Goal: Ask a question: Seek information or help from site administrators or community

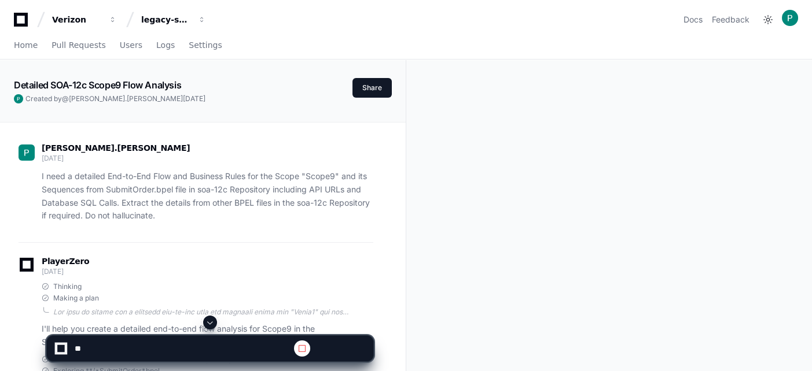
click at [210, 321] on span at bounding box center [209, 322] width 9 height 9
click at [213, 321] on span at bounding box center [209, 322] width 9 height 9
click at [211, 321] on span at bounding box center [209, 322] width 9 height 9
click at [212, 320] on span at bounding box center [209, 322] width 9 height 9
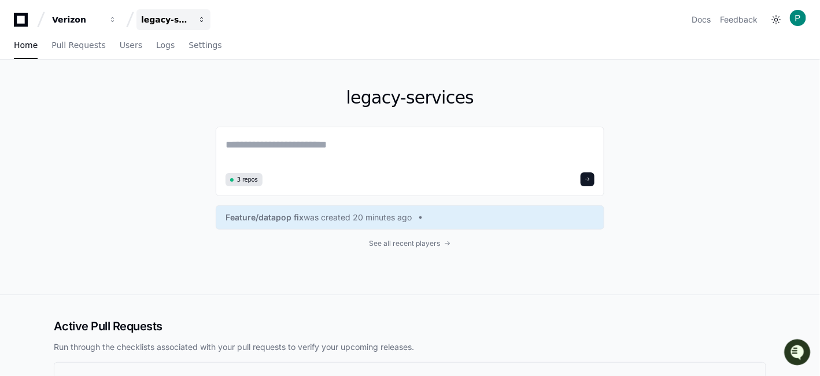
click at [182, 15] on div "legacy-services" at bounding box center [166, 20] width 50 height 12
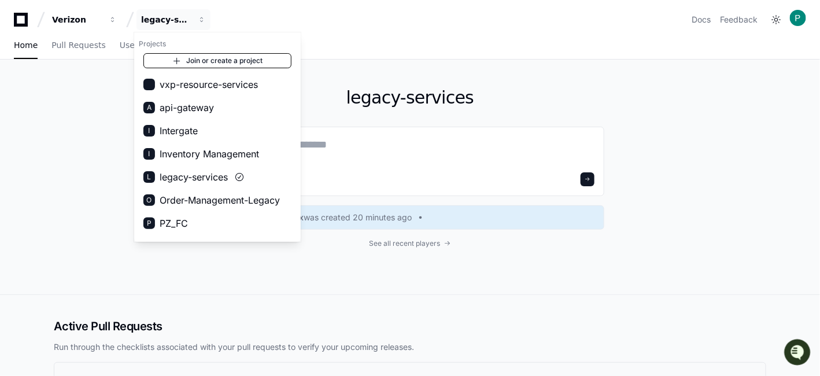
click at [209, 58] on link "Join or create a project" at bounding box center [217, 60] width 148 height 15
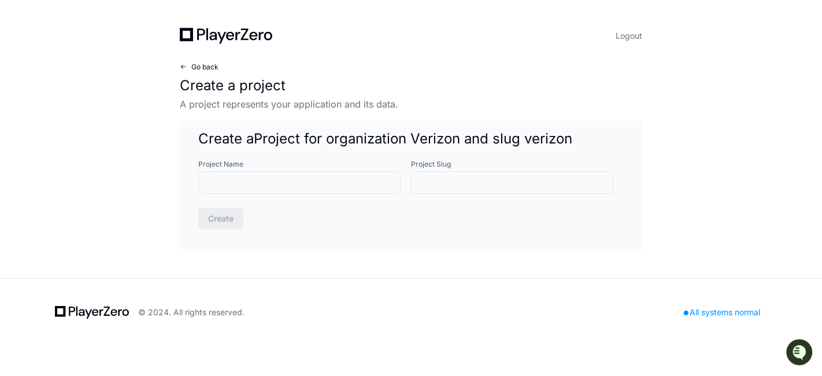
click at [205, 67] on span "Go back" at bounding box center [204, 66] width 27 height 9
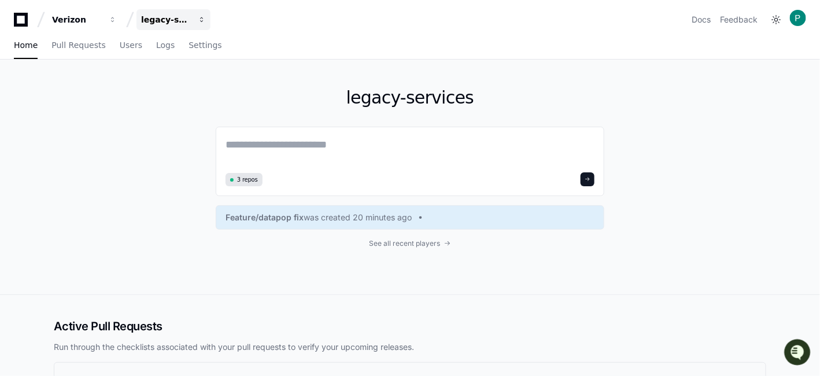
click at [188, 19] on div "legacy-services" at bounding box center [166, 20] width 50 height 12
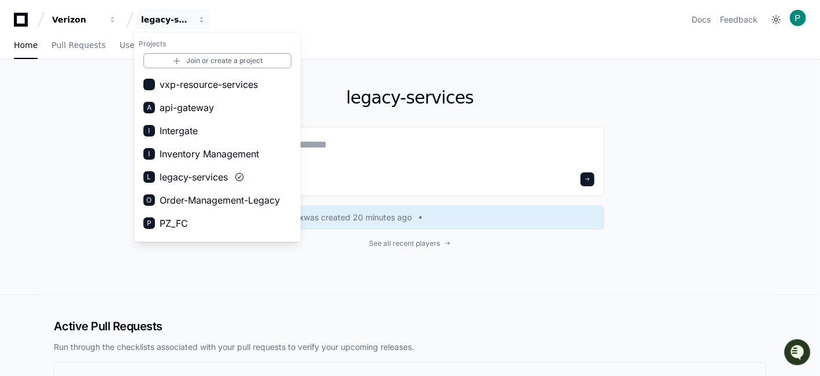
click at [349, 46] on div "Home Pull Requests Users Logs Settings" at bounding box center [410, 45] width 792 height 27
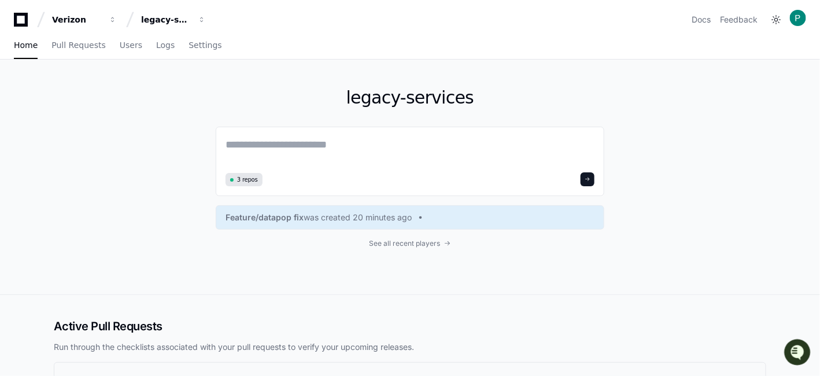
click at [666, 154] on div "legacy-services 3 repos Feature/datapop fix was created 20 minutes ago See all …" at bounding box center [410, 177] width 740 height 235
click at [342, 134] on div "3 repos" at bounding box center [410, 161] width 389 height 69
click at [335, 142] on textarea at bounding box center [410, 153] width 369 height 32
paste textarea "**********"
type textarea "**********"
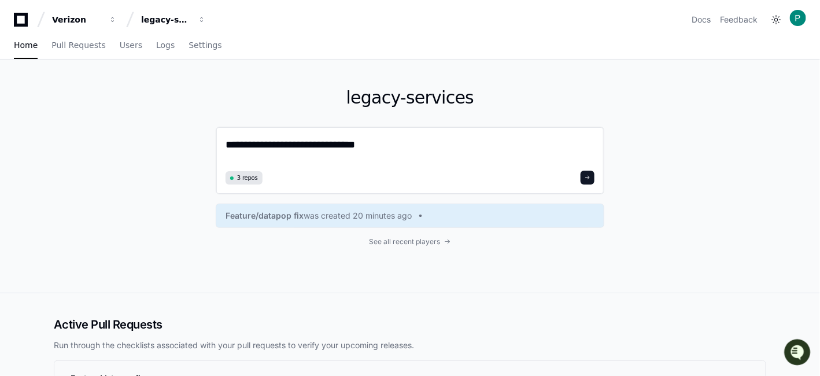
drag, startPoint x: 378, startPoint y: 152, endPoint x: 231, endPoint y: 143, distance: 147.8
click at [216, 143] on div "**********" at bounding box center [410, 176] width 740 height 233
click at [347, 147] on textarea "**********" at bounding box center [410, 152] width 369 height 31
click at [371, 145] on textarea "**********" at bounding box center [410, 152] width 369 height 31
click at [466, 106] on h1 "legacy-services" at bounding box center [410, 97] width 389 height 21
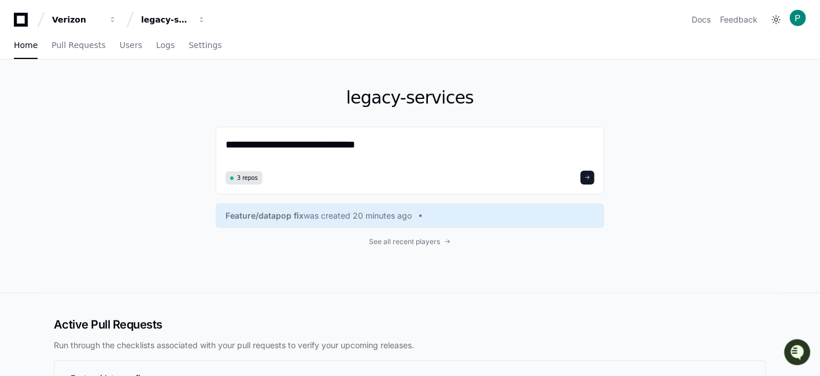
drag, startPoint x: 469, startPoint y: 102, endPoint x: 352, endPoint y: 99, distance: 116.9
click at [352, 99] on h1 "legacy-services" at bounding box center [410, 97] width 389 height 21
click at [353, 151] on textarea "**********" at bounding box center [410, 152] width 369 height 31
click at [370, 147] on textarea "**********" at bounding box center [410, 152] width 369 height 31
click at [233, 143] on textarea "**********" at bounding box center [410, 152] width 369 height 31
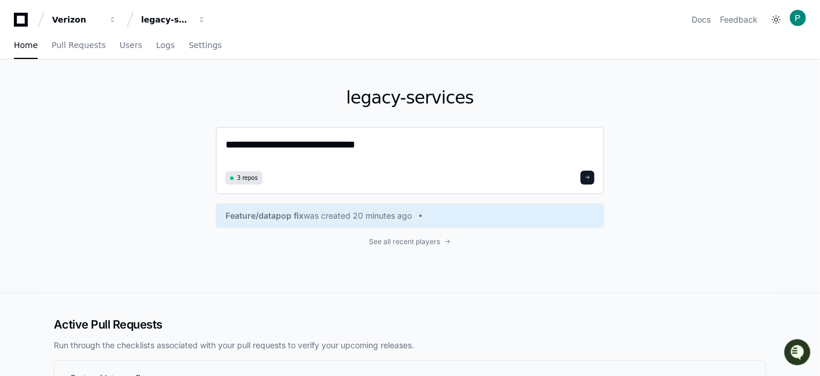
click at [233, 143] on textarea "**********" at bounding box center [410, 152] width 369 height 31
click at [255, 143] on textarea "**********" at bounding box center [410, 152] width 369 height 31
click at [261, 141] on textarea "**********" at bounding box center [410, 152] width 369 height 31
drag, startPoint x: 261, startPoint y: 141, endPoint x: 376, endPoint y: 149, distance: 114.8
click at [376, 149] on textarea "**********" at bounding box center [410, 152] width 369 height 31
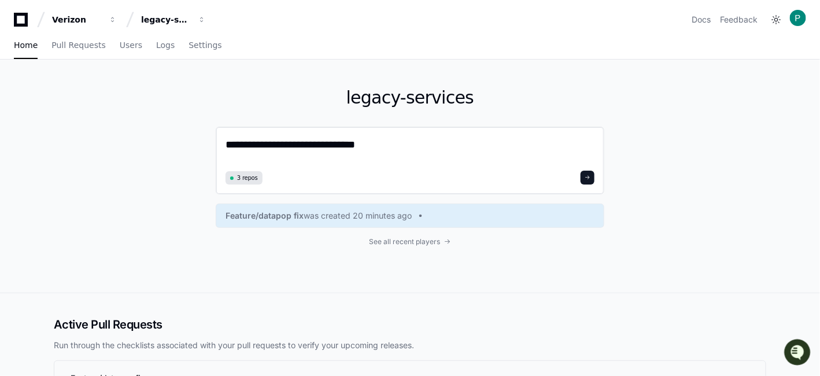
click at [376, 149] on textarea "**********" at bounding box center [410, 152] width 369 height 31
click at [263, 142] on textarea "**********" at bounding box center [410, 152] width 369 height 31
click at [509, 139] on textarea "**********" at bounding box center [410, 152] width 369 height 31
paste textarea "**********"
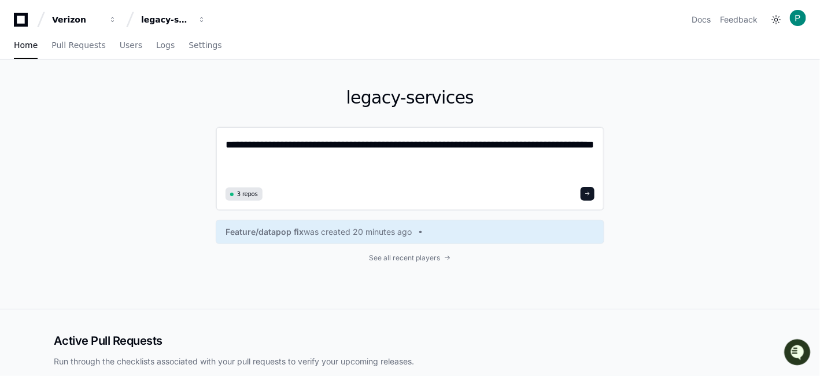
click at [337, 163] on textarea "**********" at bounding box center [410, 160] width 369 height 47
drag, startPoint x: 380, startPoint y: 165, endPoint x: 215, endPoint y: 141, distance: 167.2
click at [215, 141] on div "**********" at bounding box center [410, 184] width 740 height 249
click at [364, 159] on textarea "**********" at bounding box center [410, 160] width 369 height 47
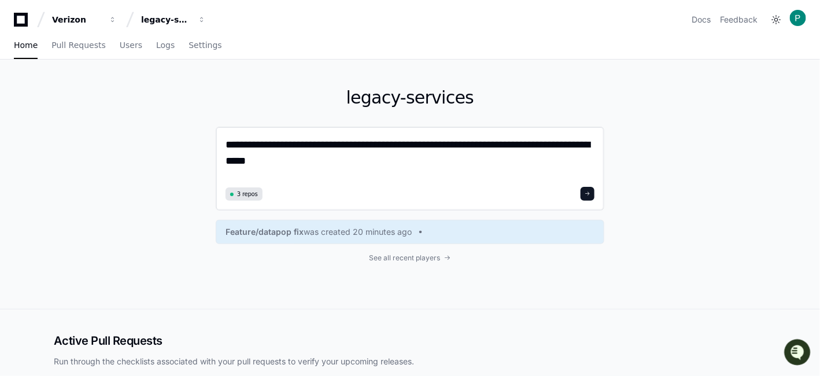
drag, startPoint x: 370, startPoint y: 160, endPoint x: 224, endPoint y: 145, distance: 146.5
click at [224, 145] on div "**********" at bounding box center [410, 169] width 389 height 84
click at [380, 161] on textarea "**********" at bounding box center [410, 160] width 369 height 47
drag, startPoint x: 393, startPoint y: 165, endPoint x: 215, endPoint y: 137, distance: 180.4
click at [215, 137] on div "**********" at bounding box center [410, 184] width 740 height 249
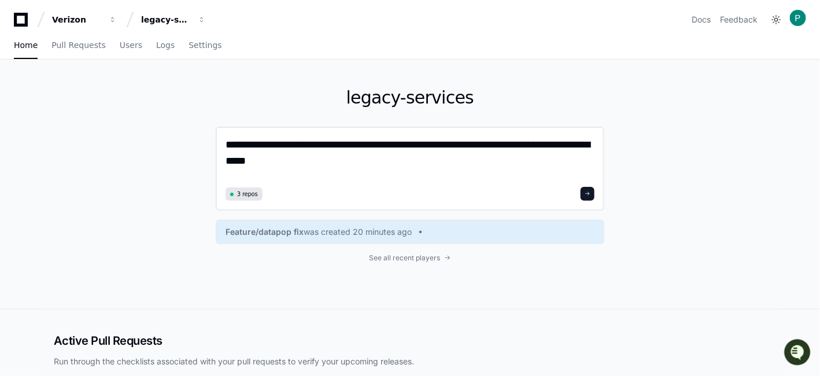
click at [409, 159] on textarea "**********" at bounding box center [410, 160] width 369 height 47
click at [433, 141] on textarea "**********" at bounding box center [410, 160] width 369 height 47
click at [445, 148] on textarea "**********" at bounding box center [410, 160] width 369 height 47
drag, startPoint x: 429, startPoint y: 164, endPoint x: 215, endPoint y: 147, distance: 214.1
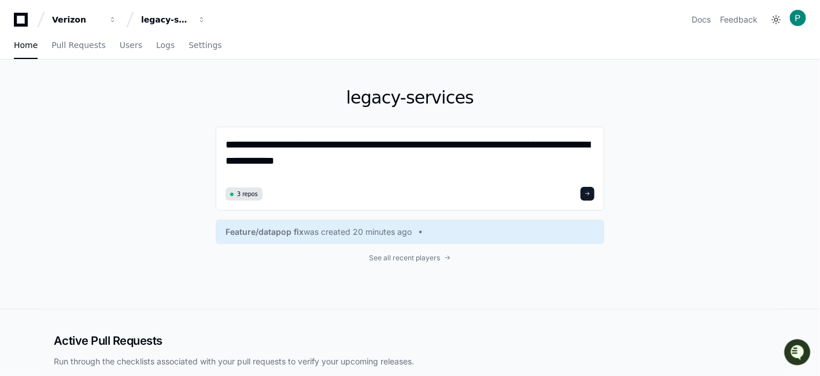
click at [215, 147] on div "**********" at bounding box center [410, 184] width 740 height 249
click at [386, 161] on textarea "**********" at bounding box center [410, 160] width 369 height 47
type textarea "**********"
click at [591, 195] on span at bounding box center [588, 194] width 6 height 6
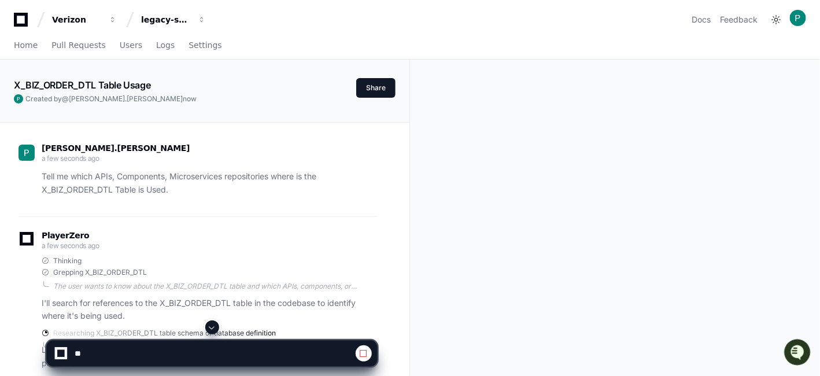
click at [215, 327] on span at bounding box center [212, 327] width 9 height 9
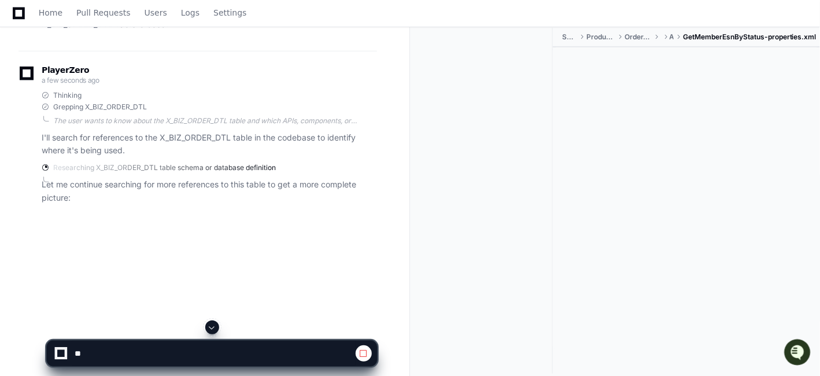
scroll to position [187, 0]
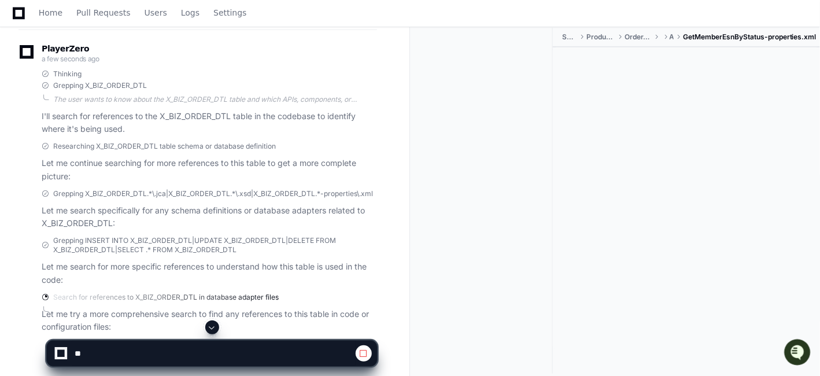
click at [215, 327] on span at bounding box center [212, 327] width 9 height 9
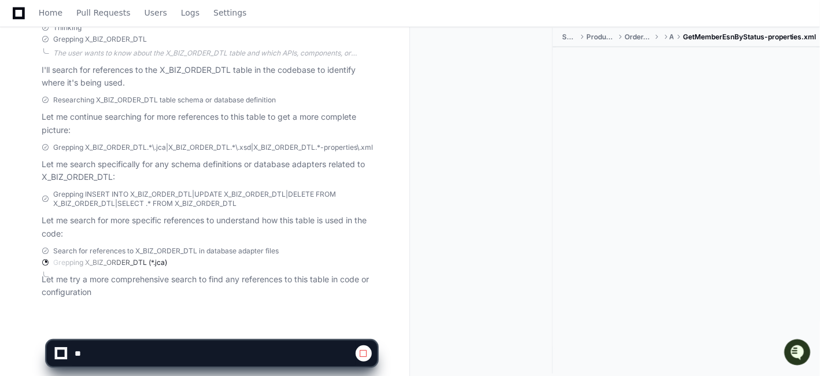
scroll to position [235, 0]
click at [213, 328] on span at bounding box center [212, 327] width 9 height 9
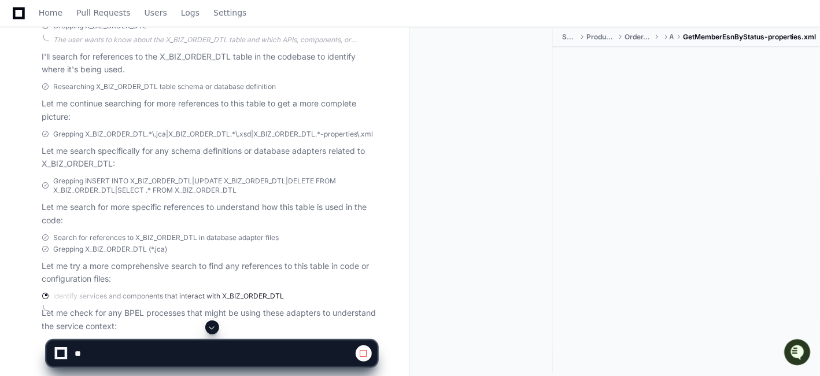
click at [213, 329] on span at bounding box center [212, 327] width 9 height 9
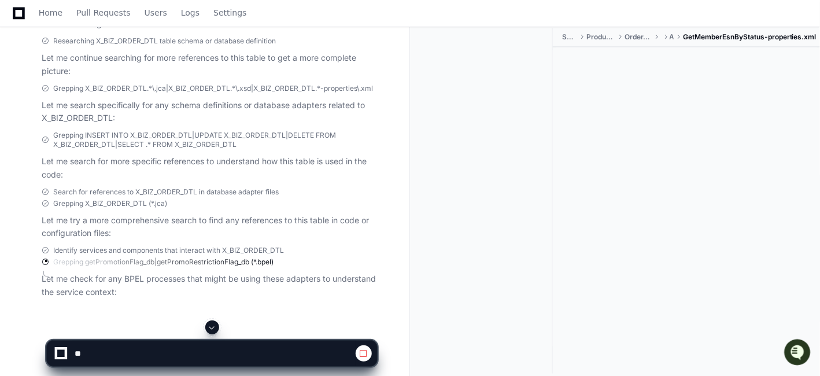
scroll to position [294, 0]
click at [212, 328] on span at bounding box center [212, 327] width 9 height 9
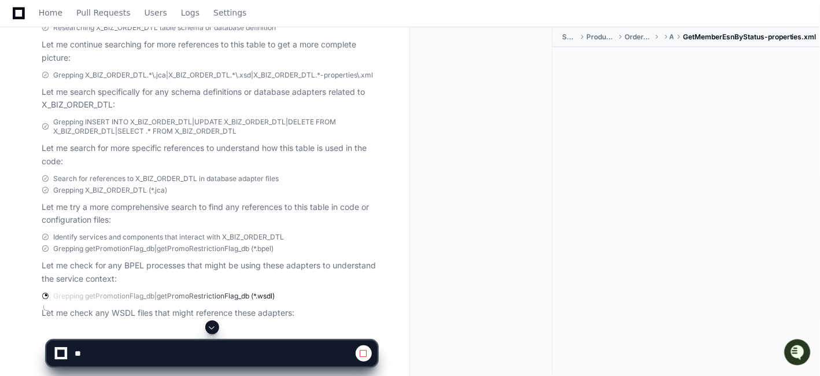
click at [215, 326] on span at bounding box center [212, 327] width 9 height 9
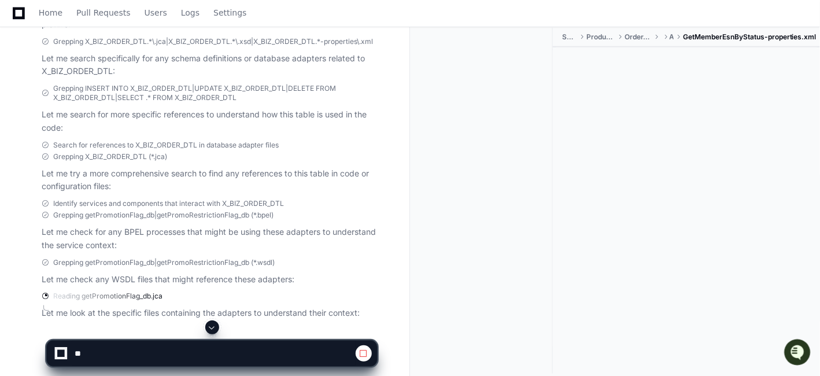
click at [213, 330] on span at bounding box center [212, 327] width 9 height 9
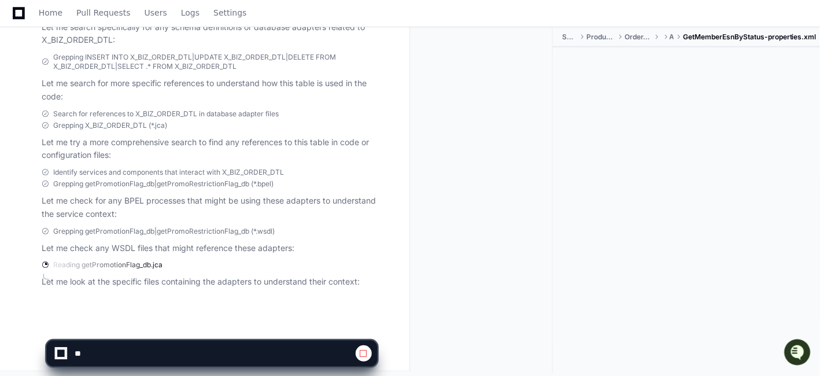
scroll to position [373, 0]
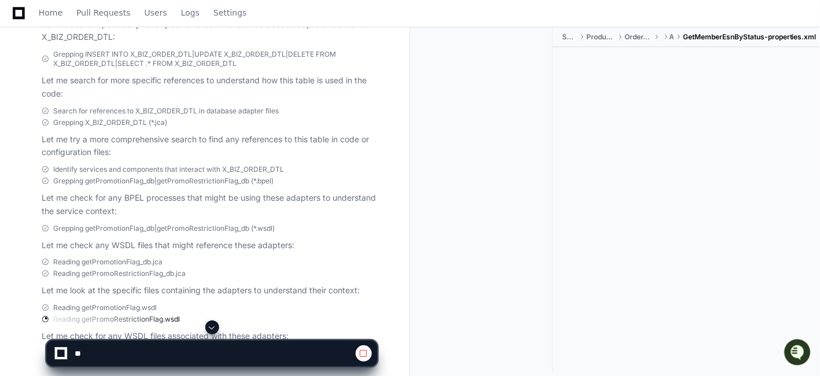
click at [218, 325] on button at bounding box center [212, 327] width 14 height 14
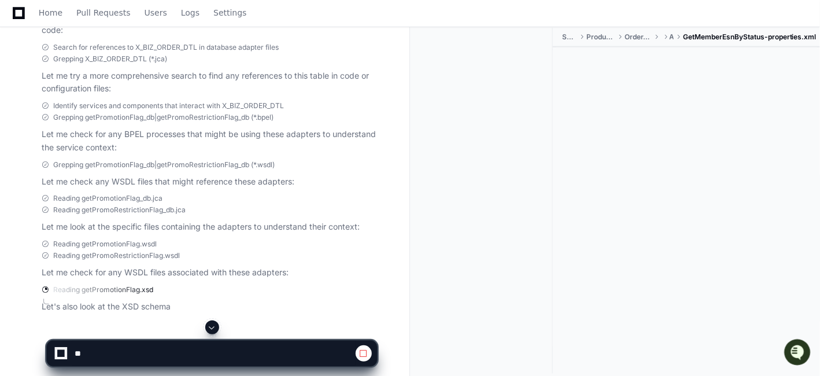
scroll to position [444, 0]
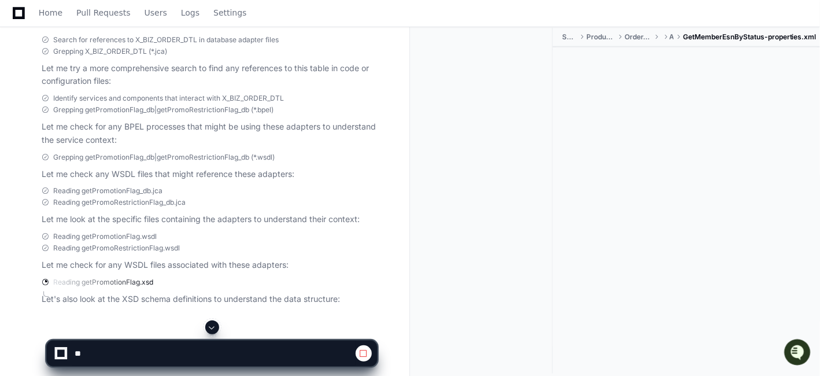
click at [210, 330] on span at bounding box center [212, 327] width 9 height 9
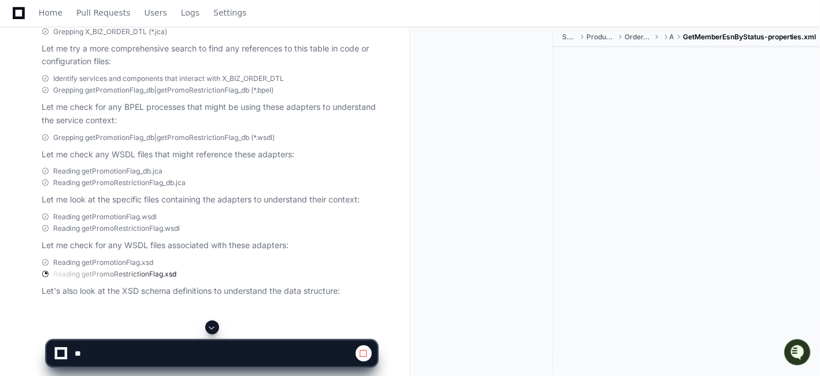
click at [213, 324] on span at bounding box center [212, 327] width 9 height 9
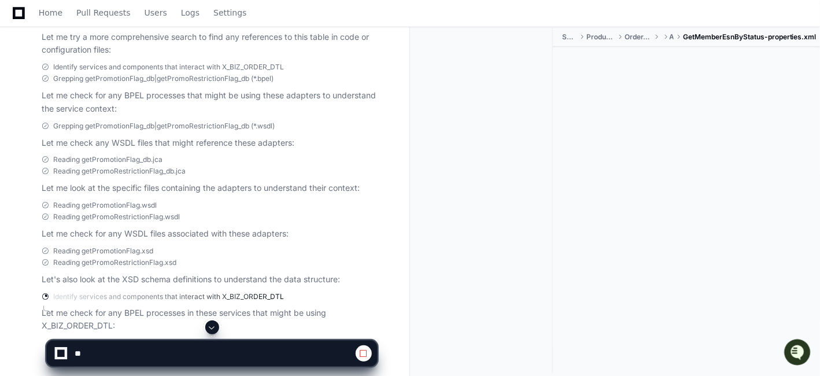
click at [215, 326] on span at bounding box center [212, 327] width 9 height 9
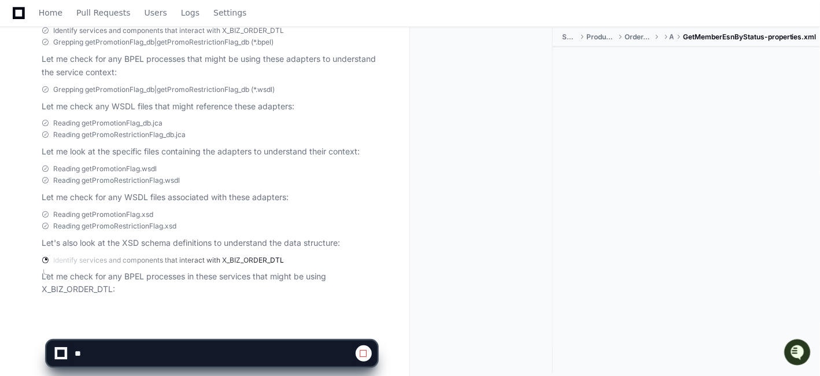
scroll to position [523, 0]
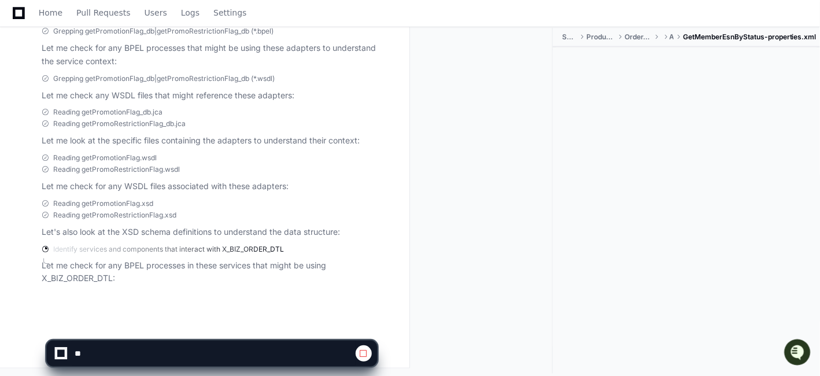
drag, startPoint x: 818, startPoint y: 244, endPoint x: 821, endPoint y: 209, distance: 34.8
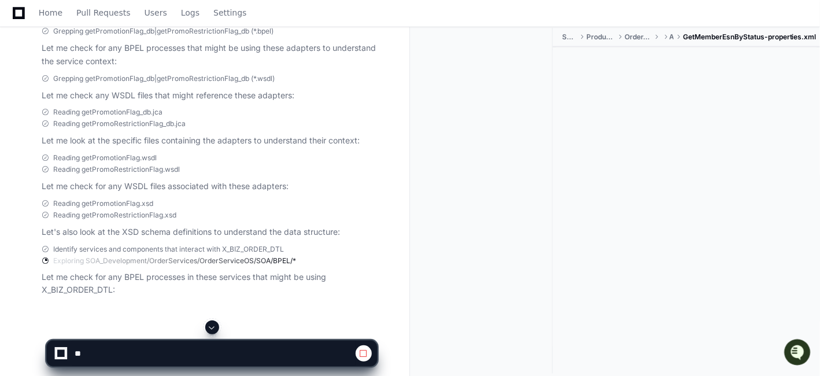
click at [211, 326] on span at bounding box center [212, 327] width 9 height 9
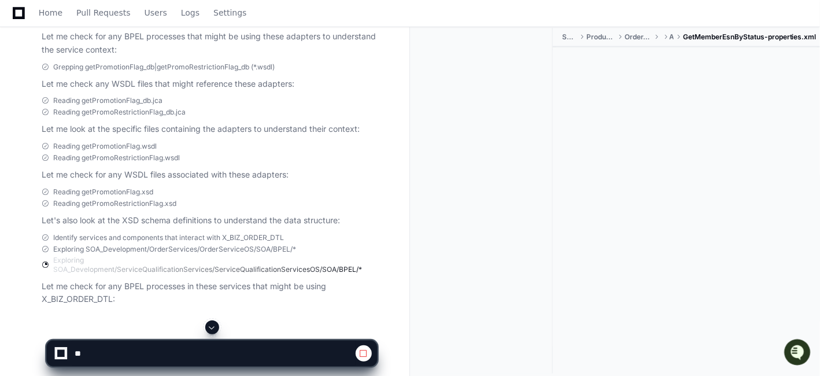
click at [213, 325] on span at bounding box center [212, 327] width 9 height 9
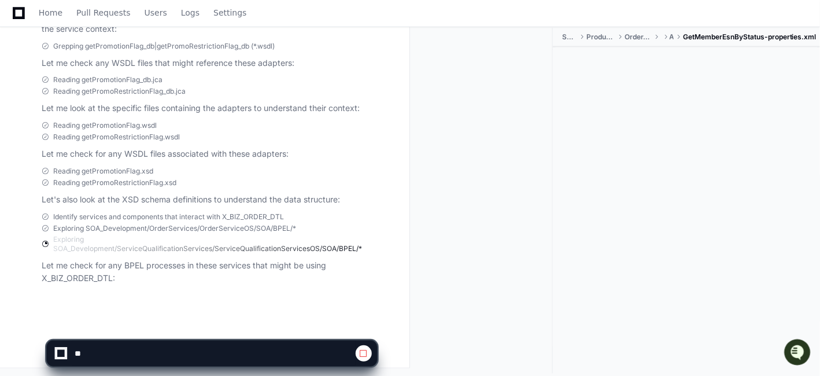
click at [213, 328] on app-app-chat-input at bounding box center [211, 343] width 331 height 46
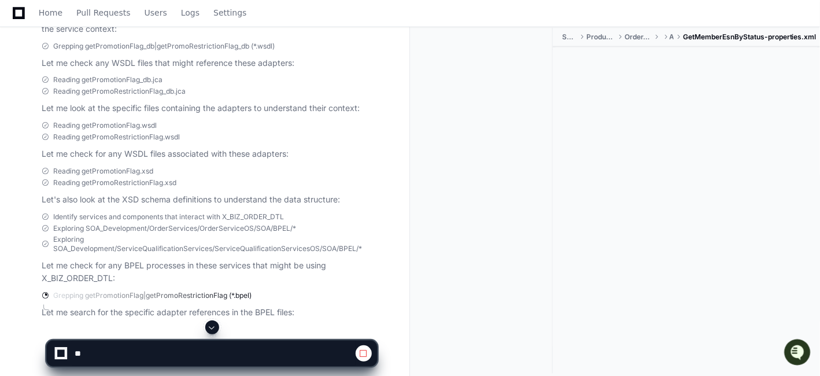
click at [214, 326] on span at bounding box center [212, 327] width 9 height 9
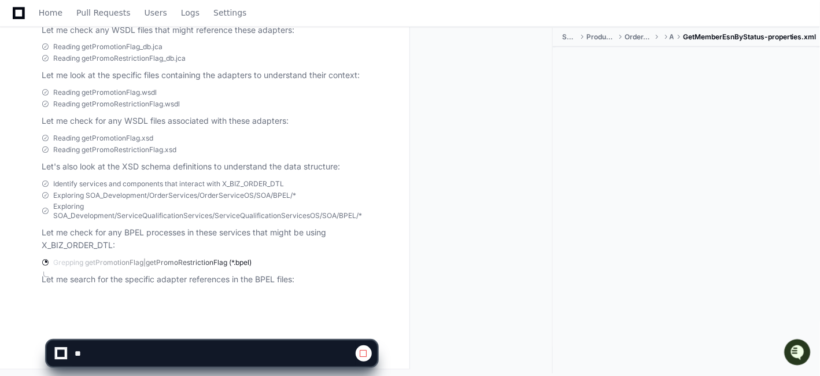
scroll to position [589, 0]
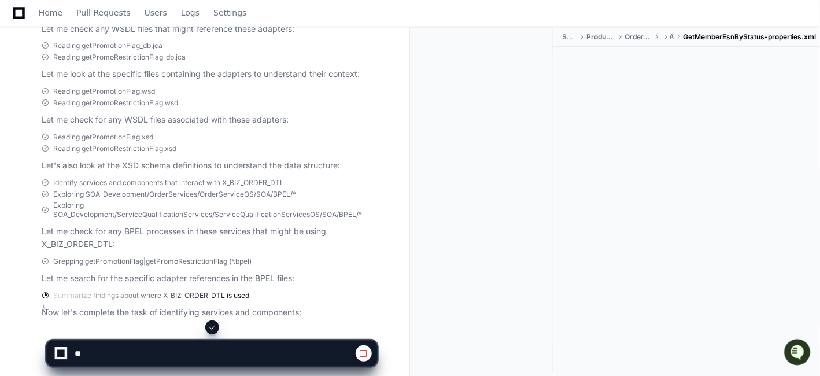
click at [210, 329] on span at bounding box center [212, 327] width 9 height 9
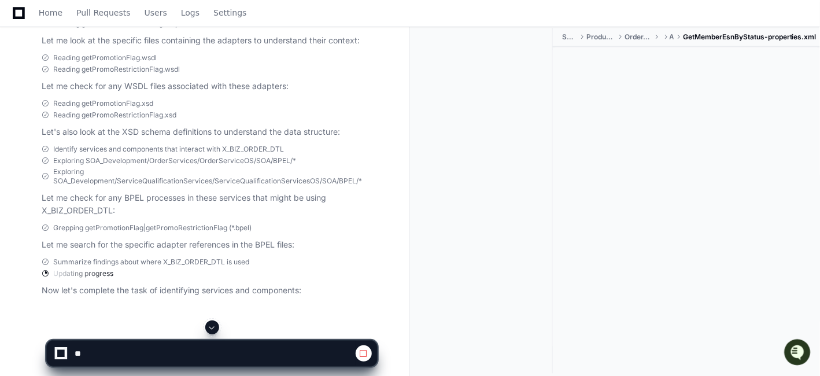
click at [211, 326] on span at bounding box center [212, 327] width 9 height 9
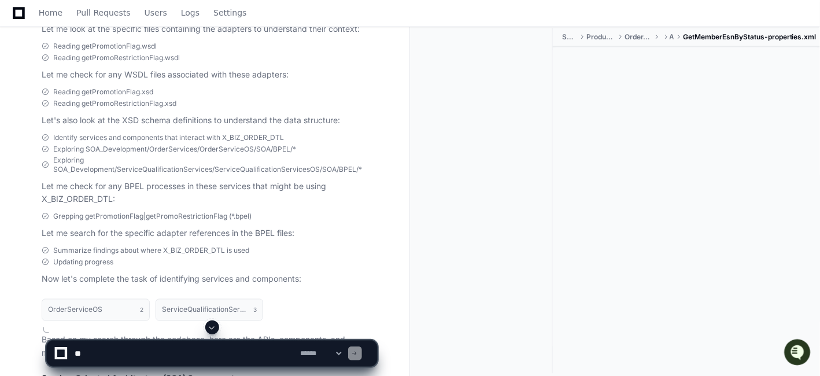
click at [210, 326] on span at bounding box center [212, 327] width 9 height 9
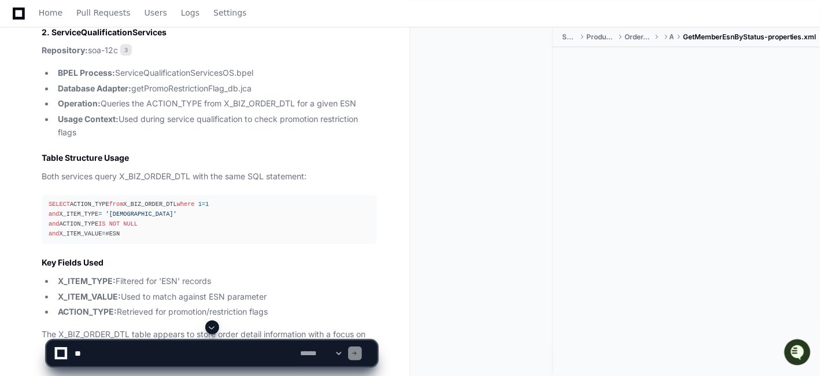
scroll to position [1132, 0]
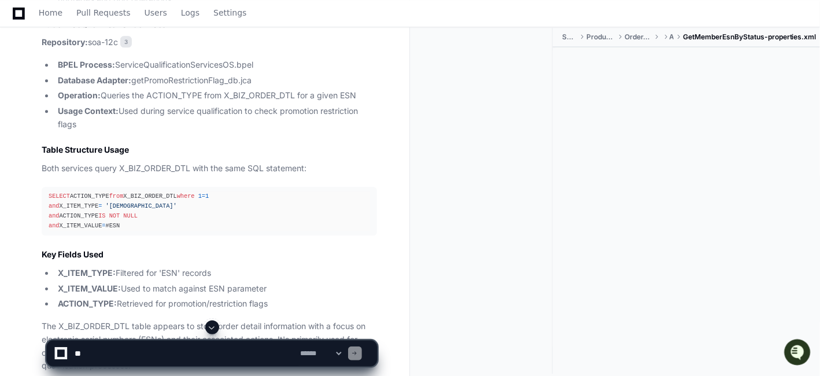
click at [216, 328] on span at bounding box center [212, 327] width 9 height 9
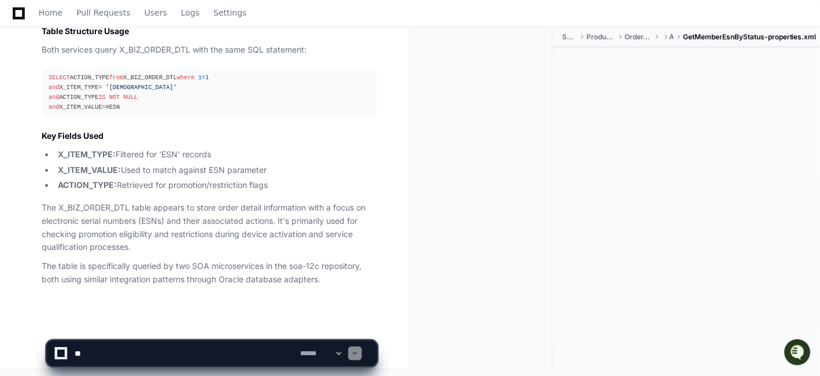
scroll to position [1261, 0]
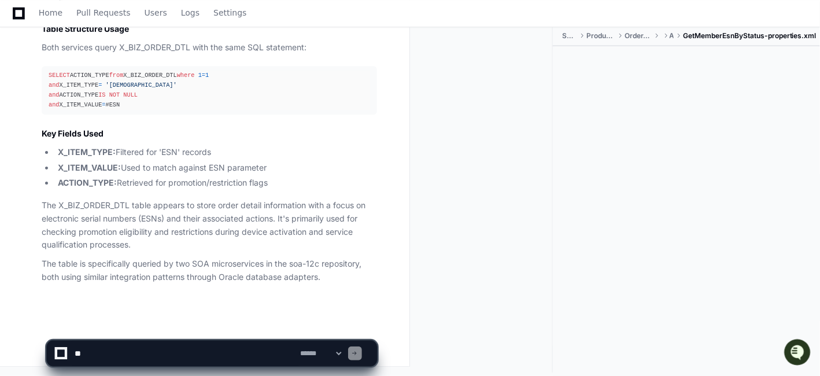
click at [256, 242] on p "The X_BIZ_ORDER_DTL table appears to store order detail information with a focu…" at bounding box center [209, 225] width 335 height 53
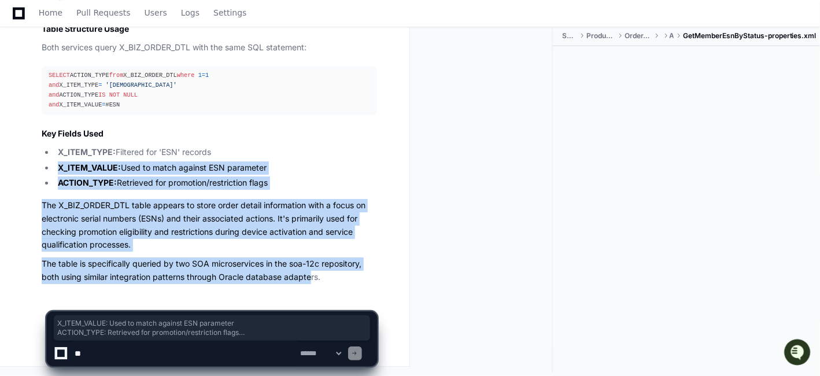
drag, startPoint x: 312, startPoint y: 278, endPoint x: 59, endPoint y: 162, distance: 278.7
click at [59, 162] on article "Based on my search through the codebase, here are the APIs, components, and mic…" at bounding box center [209, -1] width 335 height 569
click at [252, 214] on p "The X_BIZ_ORDER_DTL table appears to store order detail information with a focu…" at bounding box center [209, 225] width 335 height 53
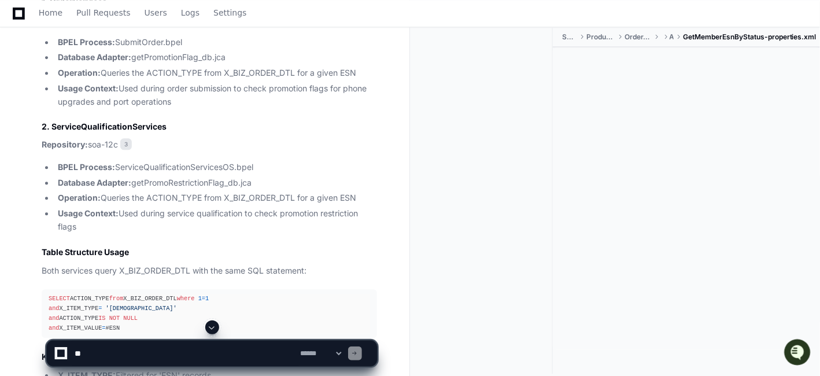
scroll to position [1004, 0]
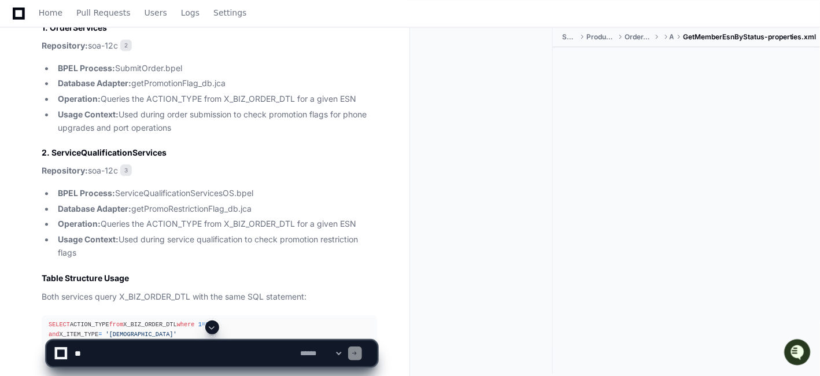
click at [130, 149] on h3 "2. ServiceQualificationServices" at bounding box center [209, 153] width 335 height 12
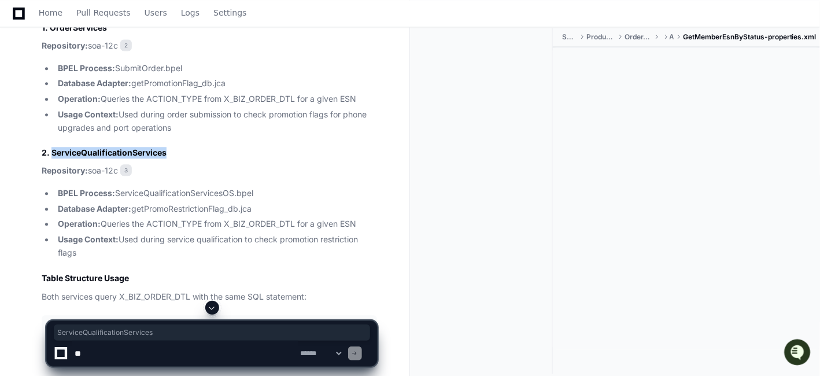
click at [130, 149] on h3 "2. ServiceQualificationServices" at bounding box center [209, 153] width 335 height 12
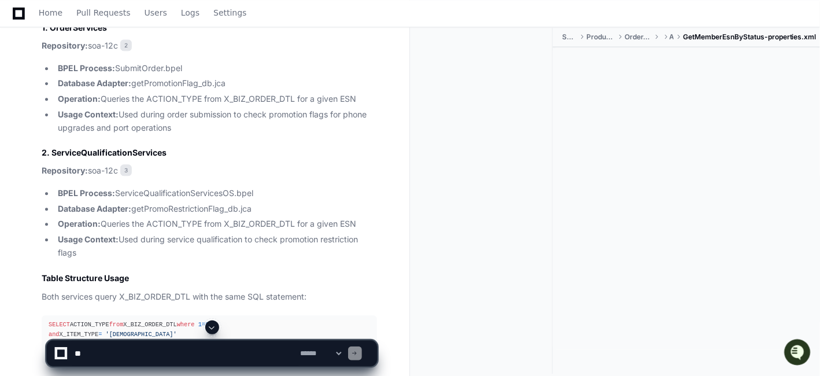
click at [353, 173] on p "Repository: soa-12c 3" at bounding box center [209, 170] width 335 height 13
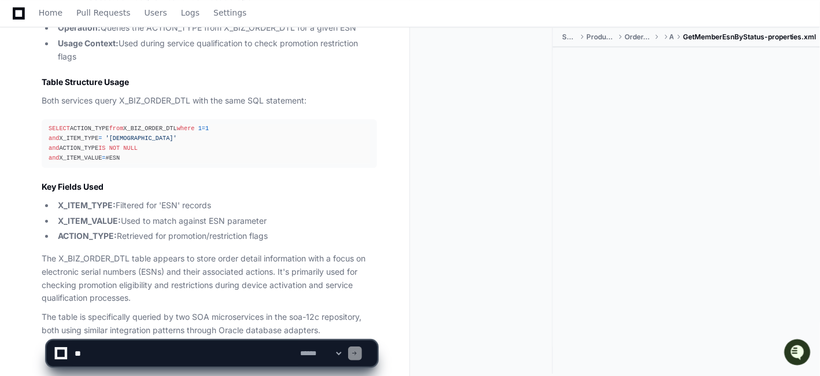
scroll to position [1261, 0]
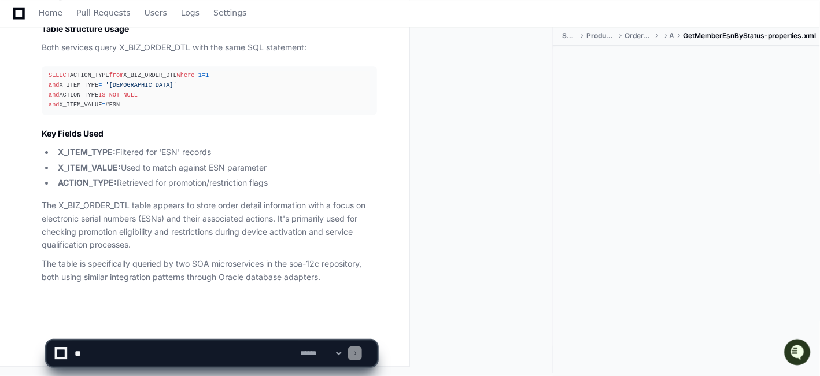
click at [134, 353] on textarea at bounding box center [185, 353] width 226 height 25
click at [598, 230] on div at bounding box center [686, 197] width 267 height 302
click at [330, 224] on p "The X_BIZ_ORDER_DTL table appears to store order detail information with a focu…" at bounding box center [209, 225] width 335 height 53
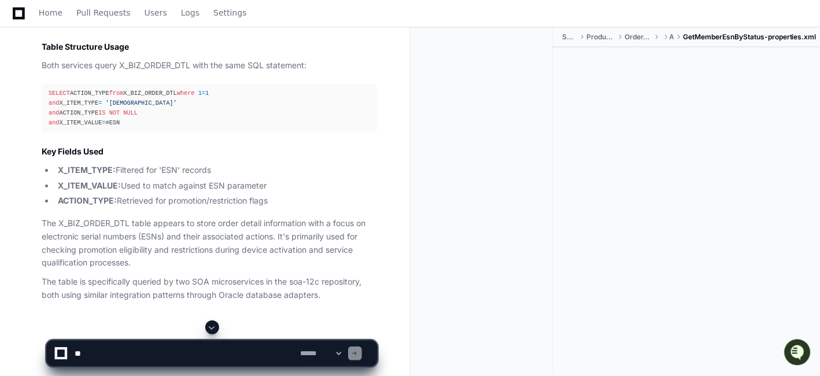
click at [361, 128] on div "SELECT ACTION_TYPE from X_BIZ_ORDER_DTL where 1 = 1 and X_ITEM_TYPE = 'ESN' and…" at bounding box center [210, 108] width 322 height 40
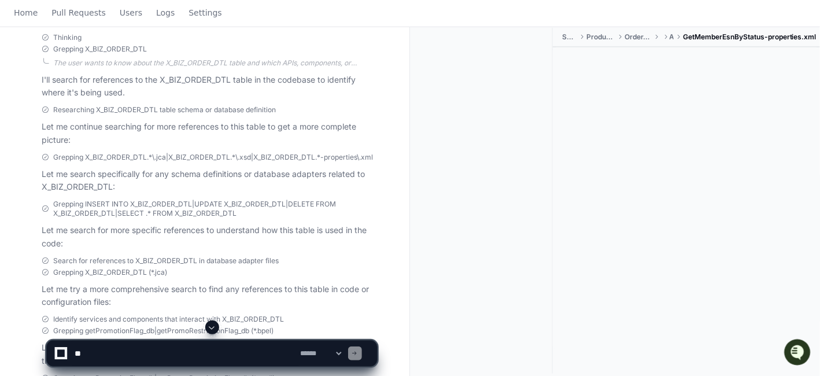
scroll to position [0, 0]
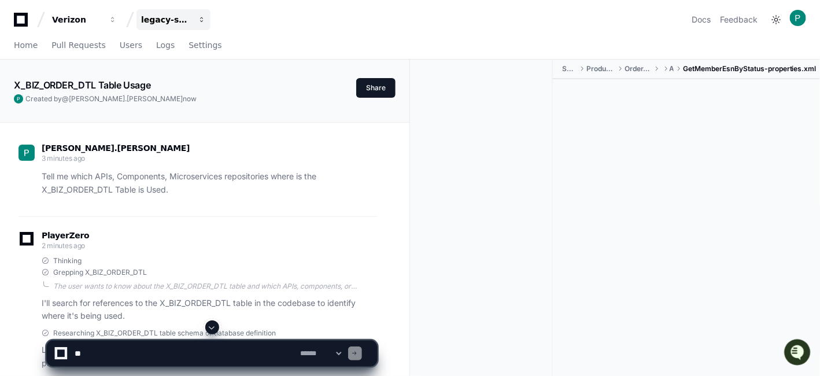
click at [170, 19] on div "legacy-services" at bounding box center [166, 20] width 50 height 12
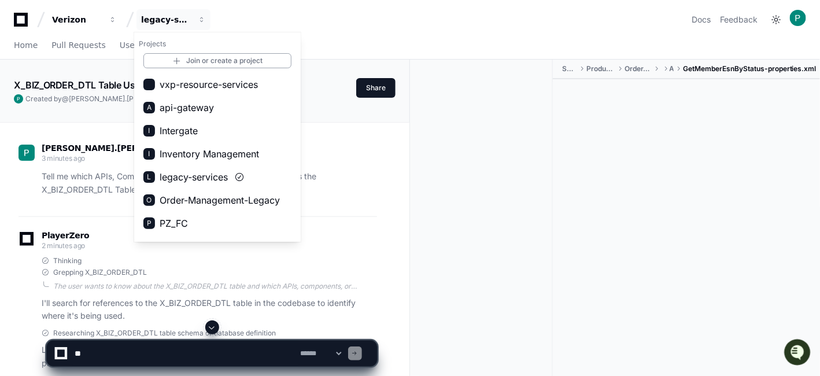
click at [313, 88] on div "X_BIZ_ORDER_DTL Table Usage" at bounding box center [185, 85] width 342 height 14
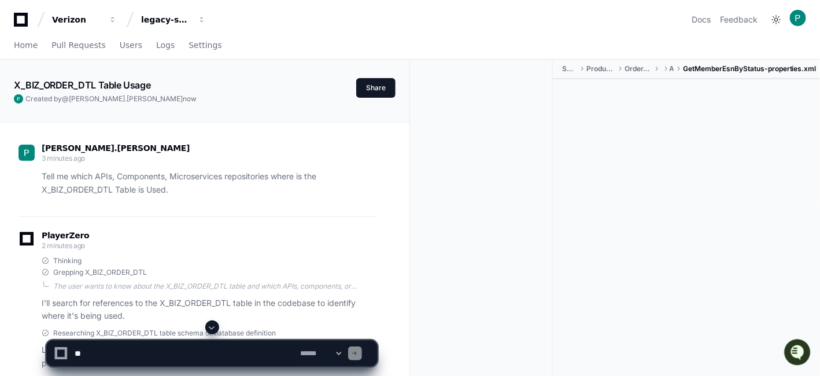
click at [213, 324] on span at bounding box center [212, 327] width 9 height 9
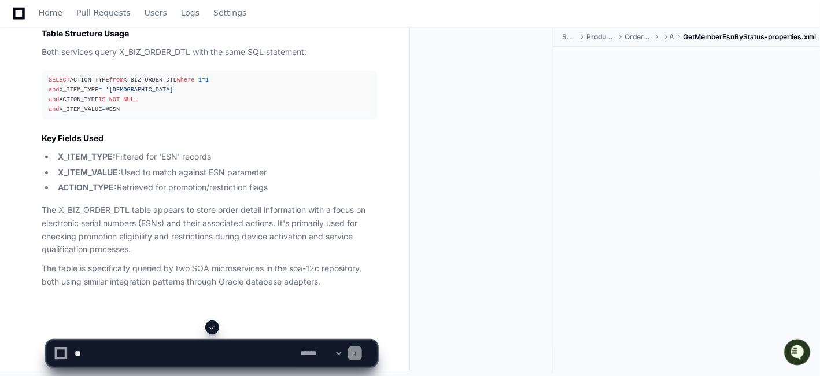
scroll to position [1261, 0]
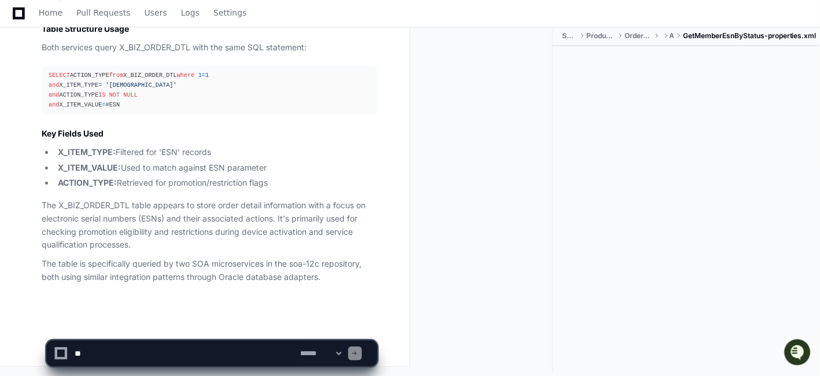
click at [117, 353] on textarea at bounding box center [185, 353] width 226 height 25
type textarea "*"
click at [727, 300] on div at bounding box center [686, 197] width 267 height 302
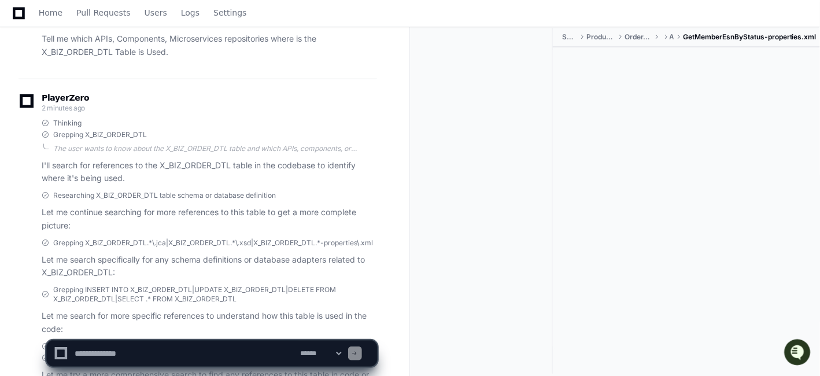
scroll to position [0, 0]
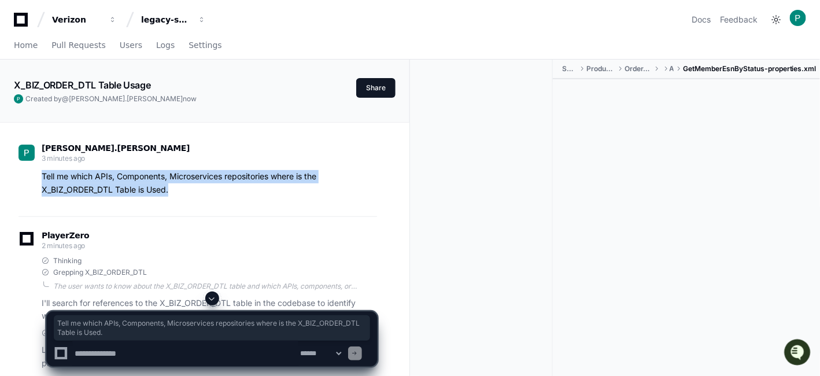
drag, startPoint x: 180, startPoint y: 187, endPoint x: 33, endPoint y: 179, distance: 147.1
click at [33, 179] on div "Tell me which APIs, Components, Microservices repositories where is the X_BIZ_O…" at bounding box center [198, 183] width 359 height 27
copy p "Tell me which APIs, Components, Microservices repositories where is the X_BIZ_O…"
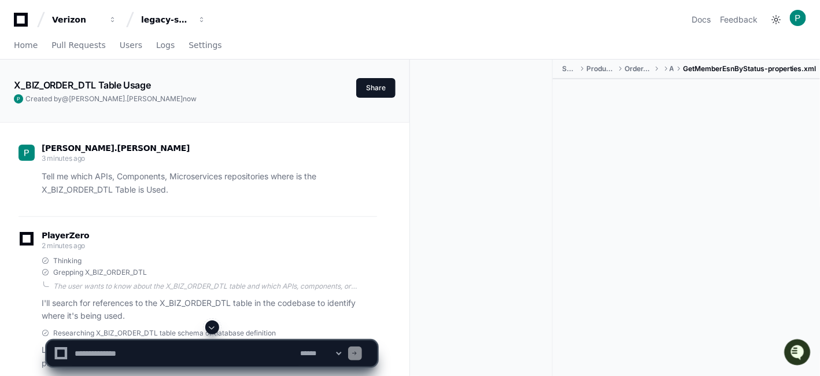
click at [105, 353] on textarea at bounding box center [185, 353] width 226 height 25
paste textarea "**********"
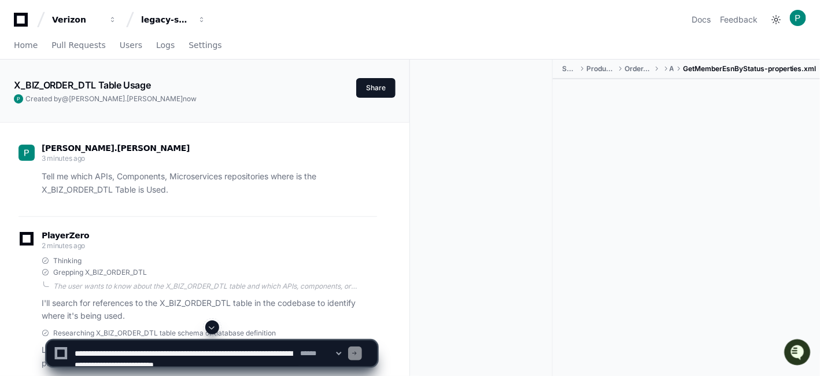
scroll to position [4, 0]
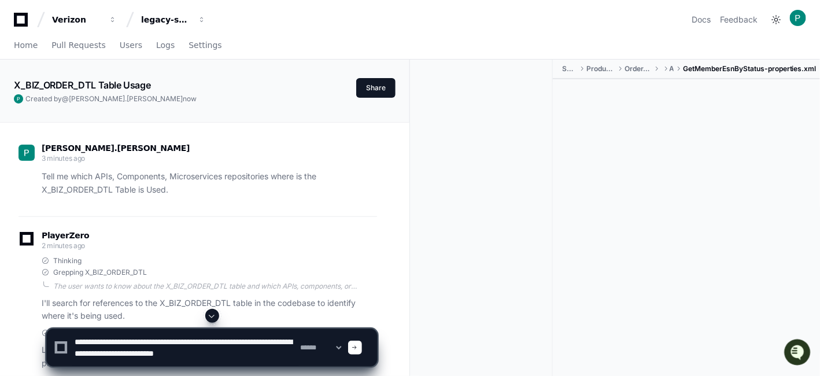
click at [78, 337] on textarea at bounding box center [185, 347] width 226 height 37
click at [160, 338] on textarea at bounding box center [185, 347] width 226 height 37
click at [156, 348] on textarea at bounding box center [185, 347] width 226 height 37
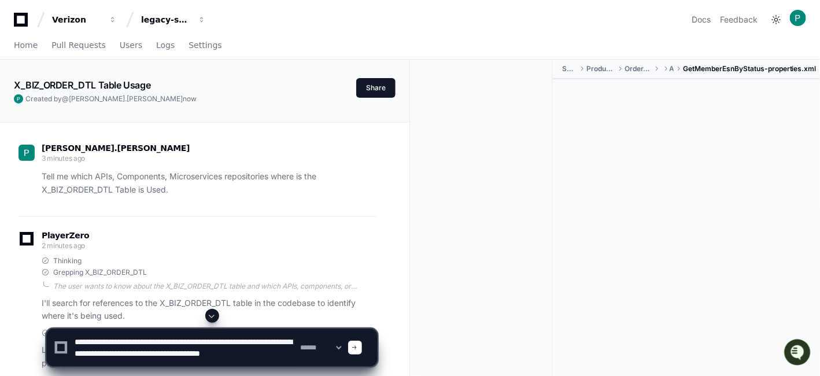
click at [180, 349] on textarea at bounding box center [185, 347] width 226 height 37
click at [132, 347] on textarea at bounding box center [185, 347] width 226 height 37
click at [127, 348] on textarea at bounding box center [185, 347] width 226 height 37
click at [264, 346] on textarea at bounding box center [185, 347] width 226 height 37
click at [216, 337] on textarea at bounding box center [185, 347] width 226 height 37
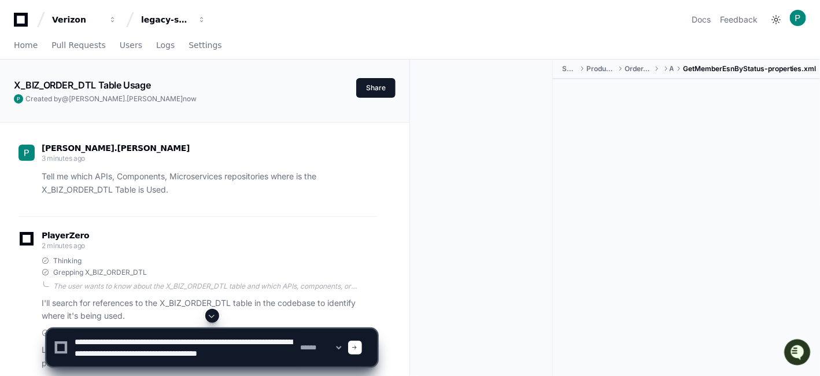
click at [122, 349] on textarea at bounding box center [185, 347] width 226 height 37
click at [146, 349] on textarea at bounding box center [185, 347] width 226 height 37
click at [218, 348] on textarea at bounding box center [185, 347] width 226 height 37
click at [292, 350] on textarea at bounding box center [185, 347] width 226 height 37
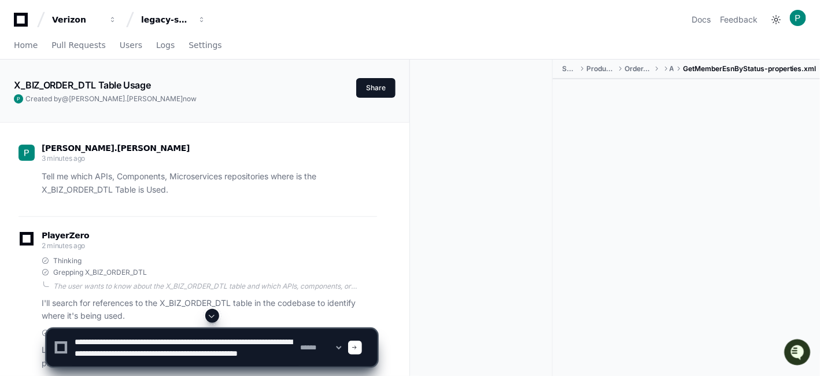
click at [262, 345] on textarea at bounding box center [185, 347] width 226 height 37
click at [186, 353] on textarea at bounding box center [185, 347] width 226 height 37
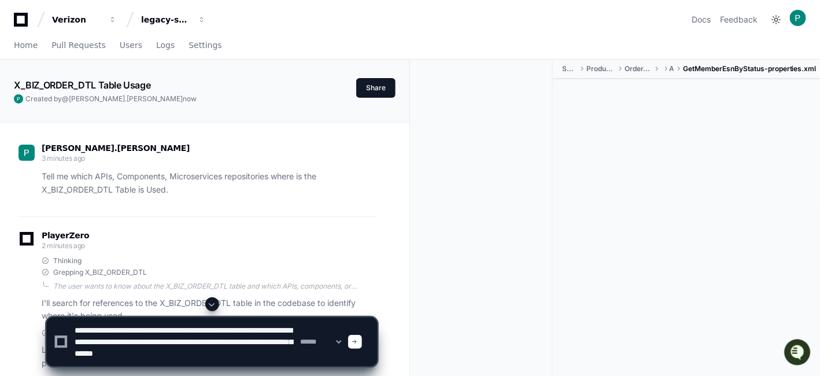
click at [82, 353] on textarea at bounding box center [185, 342] width 226 height 49
click at [167, 353] on textarea at bounding box center [185, 342] width 226 height 49
drag, startPoint x: 174, startPoint y: 348, endPoint x: 247, endPoint y: 366, distance: 75.1
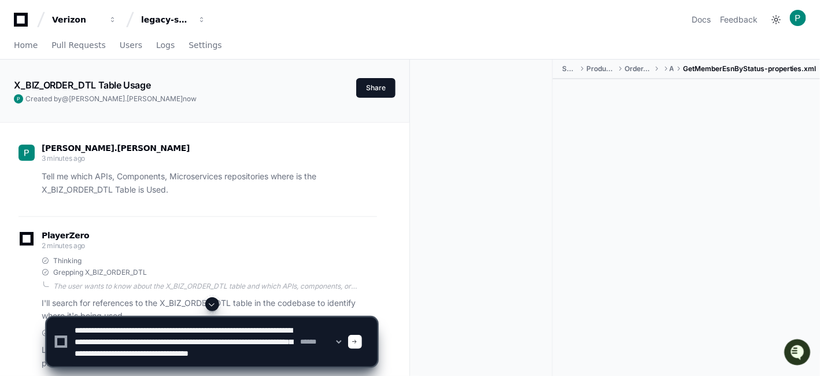
click at [247, 353] on textarea at bounding box center [185, 342] width 226 height 49
paste textarea "**********"
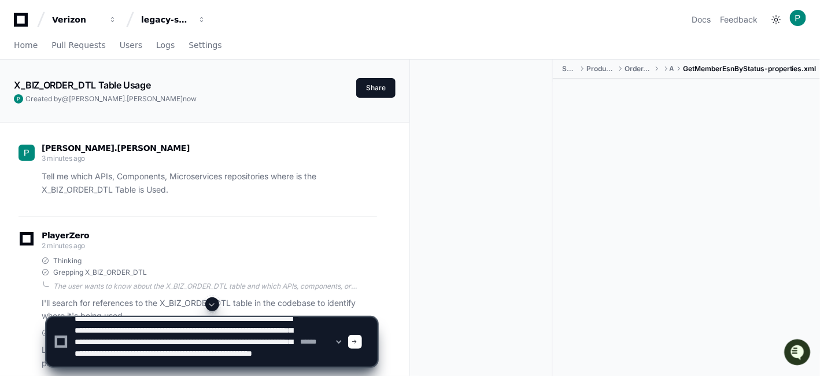
scroll to position [16, 0]
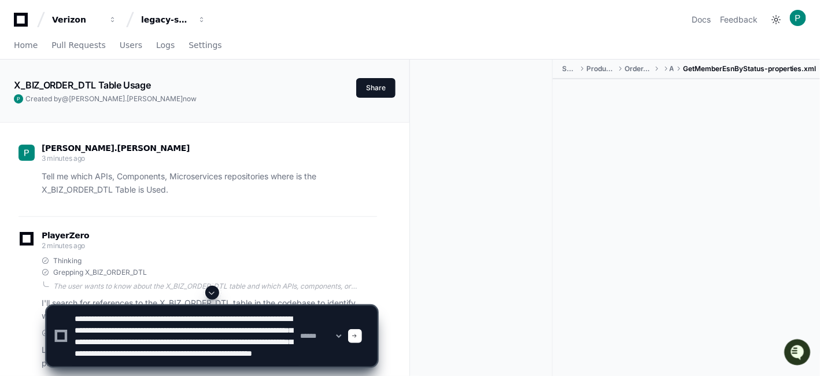
click at [210, 323] on textarea at bounding box center [185, 336] width 226 height 60
drag, startPoint x: 200, startPoint y: 312, endPoint x: 220, endPoint y: 319, distance: 21.6
click at [220, 319] on textarea at bounding box center [185, 336] width 226 height 60
click at [182, 318] on textarea at bounding box center [185, 336] width 226 height 60
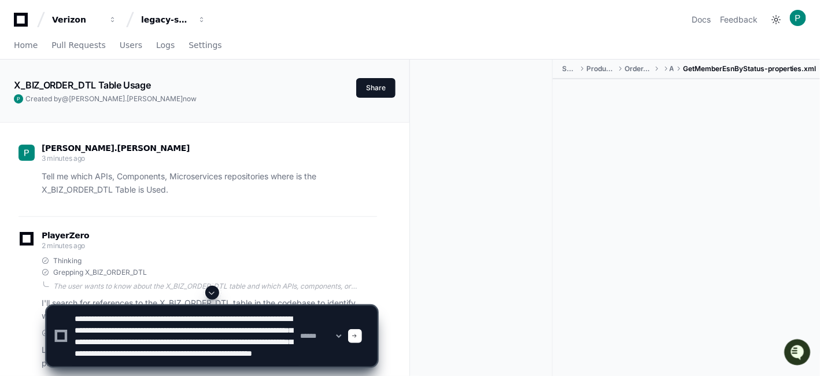
click at [246, 348] on textarea at bounding box center [185, 336] width 226 height 60
click at [174, 328] on textarea at bounding box center [185, 336] width 226 height 60
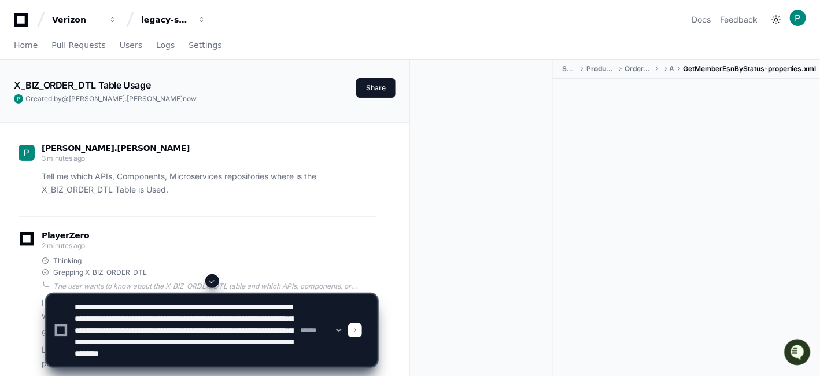
click at [117, 327] on textarea at bounding box center [185, 330] width 226 height 72
click at [149, 353] on textarea at bounding box center [185, 330] width 226 height 72
type textarea "**********"
click at [358, 331] on span at bounding box center [355, 330] width 6 height 6
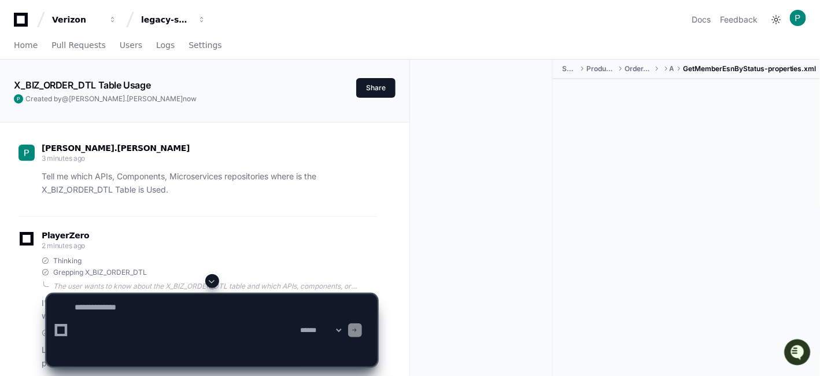
scroll to position [0, 0]
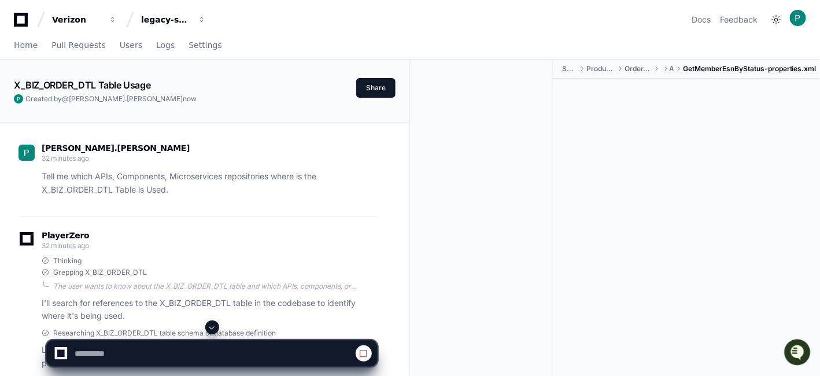
click at [213, 327] on span at bounding box center [212, 327] width 9 height 9
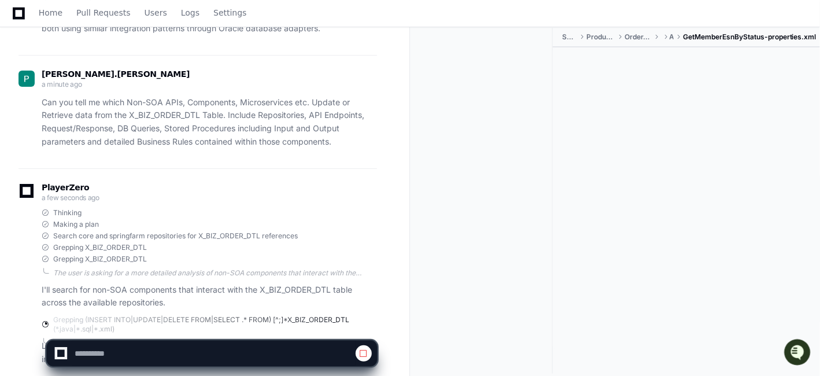
scroll to position [1591, 0]
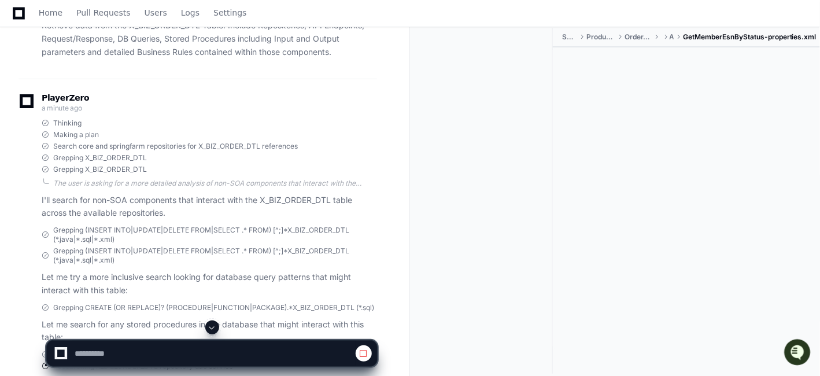
click at [213, 330] on span at bounding box center [212, 327] width 9 height 9
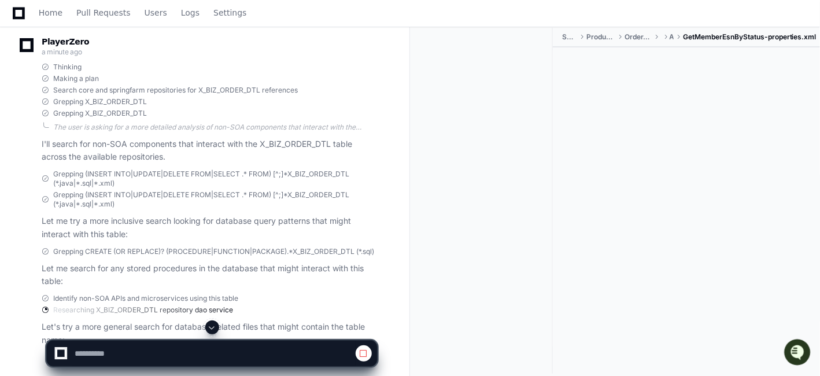
scroll to position [1718, 0]
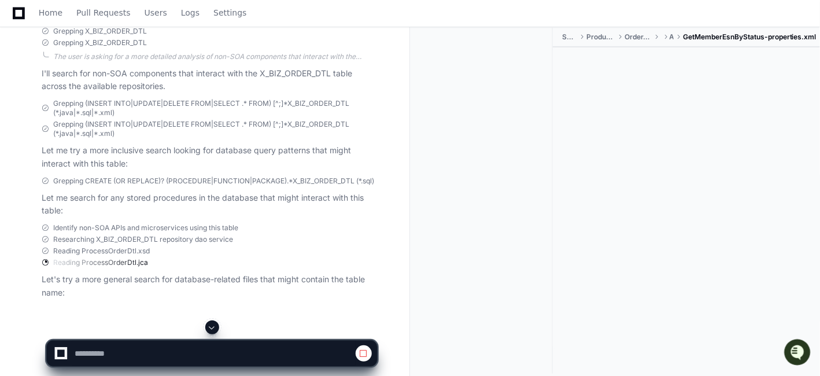
click at [211, 325] on span at bounding box center [212, 327] width 9 height 9
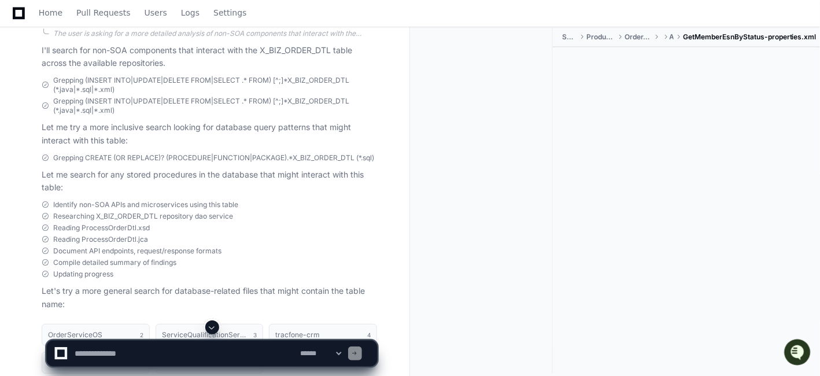
click at [212, 326] on span at bounding box center [212, 327] width 9 height 9
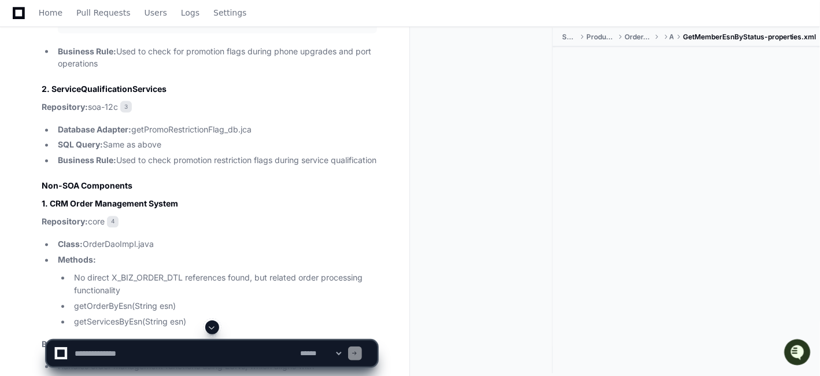
scroll to position [2365, 0]
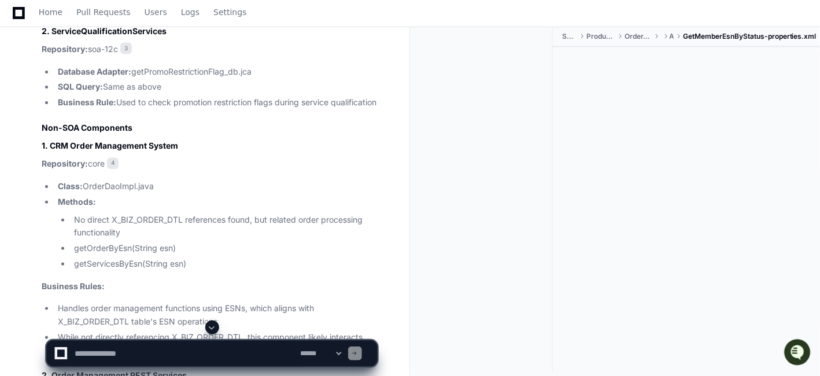
click at [215, 325] on span at bounding box center [212, 327] width 9 height 9
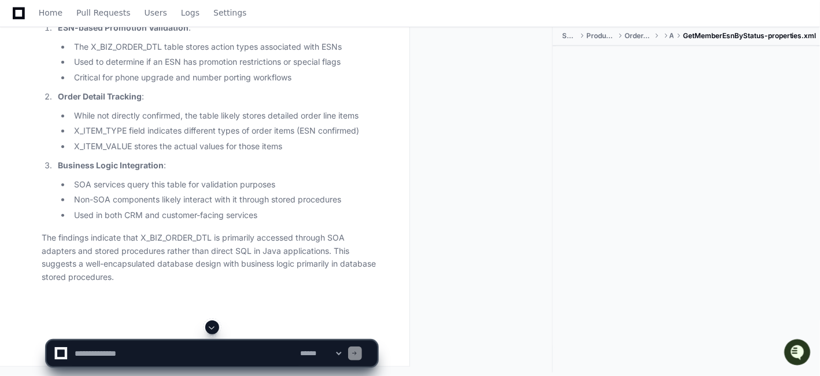
scroll to position [3398, 0]
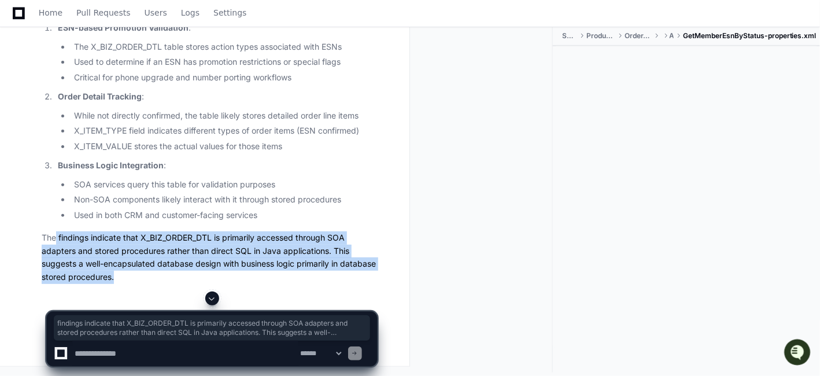
drag, startPoint x: 158, startPoint y: 295, endPoint x: 57, endPoint y: 258, distance: 107.8
click at [57, 258] on p "The findings indicate that X_BIZ_ORDER_DTL is primarily accessed through SOA ad…" at bounding box center [209, 257] width 335 height 53
click at [347, 271] on p "The findings indicate that X_BIZ_ORDER_DTL is primarily accessed through SOA ad…" at bounding box center [209, 257] width 335 height 53
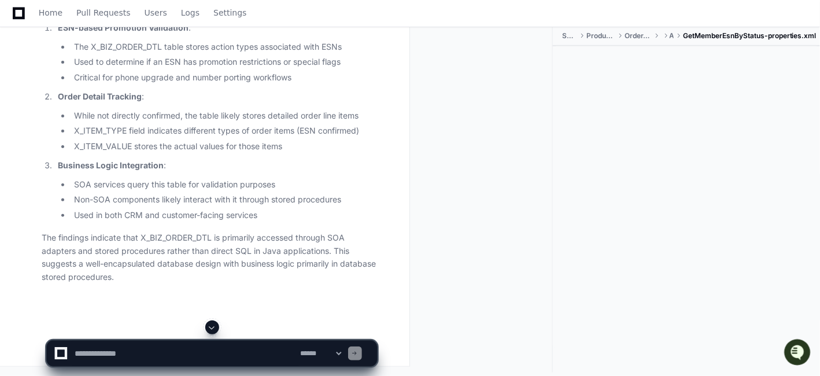
click at [415, 265] on div "SOA_Development ProductAndOrderManagement OrderManagementServiceOS SOA Adapters…" at bounding box center [615, 201] width 410 height 349
click at [361, 263] on p "The findings indicate that X_BIZ_ORDER_DTL is primarily accessed through SOA ad…" at bounding box center [209, 257] width 335 height 53
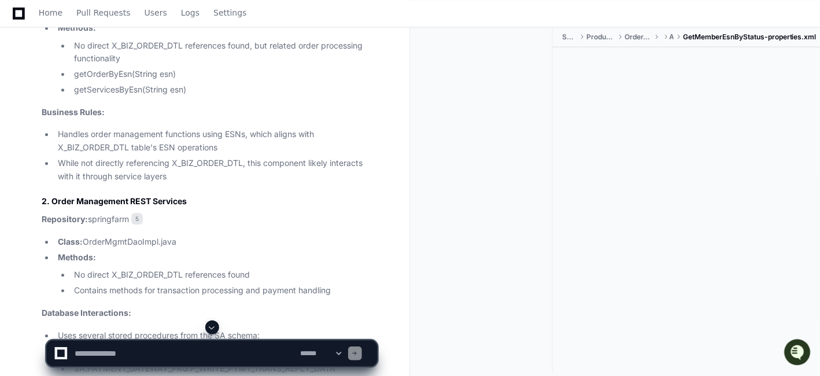
scroll to position [2576, 0]
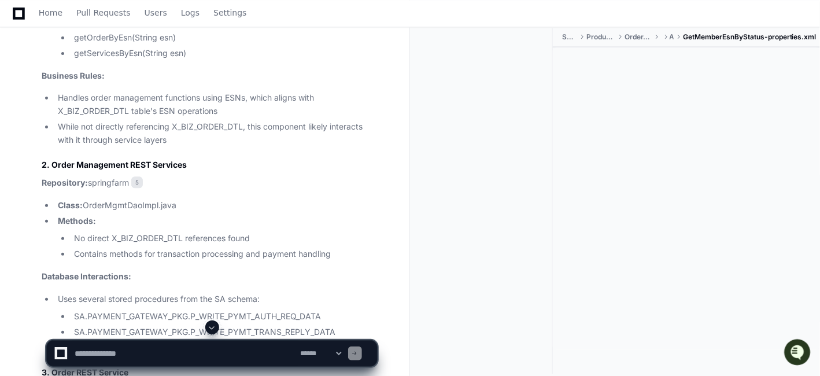
click at [350, 224] on article "Based on my comprehensive analysis of the codebase, I've identified both SOA an…" at bounding box center [209, 321] width 335 height 1538
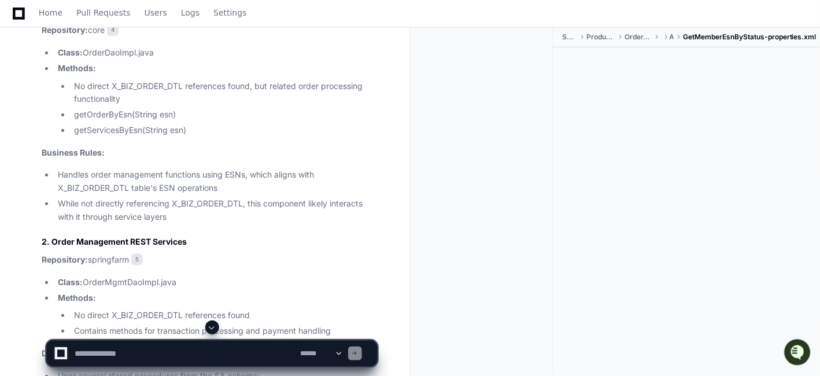
scroll to position [2473, 0]
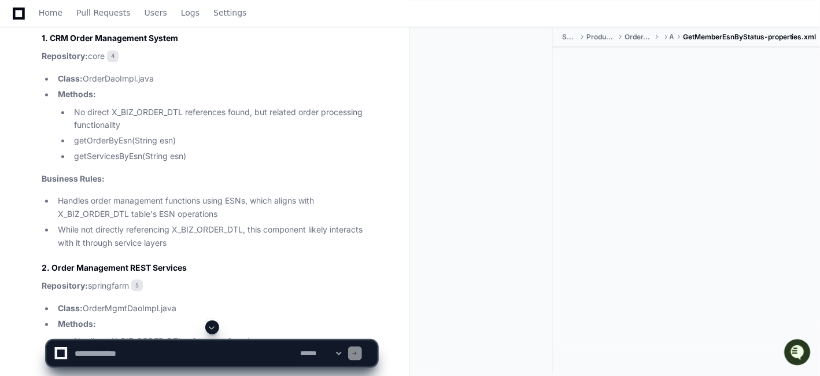
click at [292, 250] on li "While not directly referencing X_BIZ_ORDER_DTL, this component likely interacts…" at bounding box center [215, 236] width 323 height 27
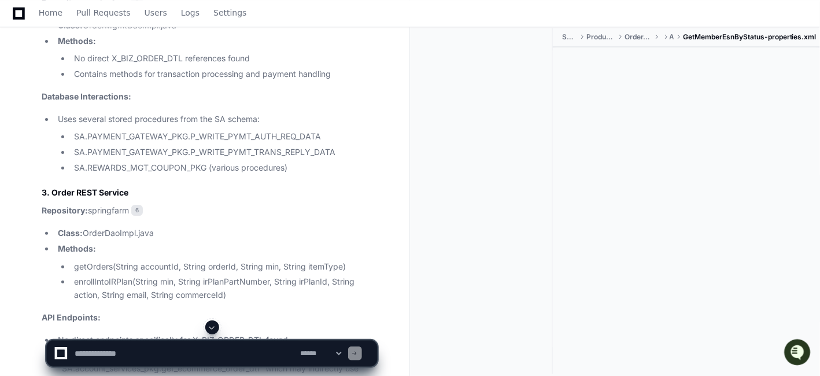
scroll to position [2832, 0]
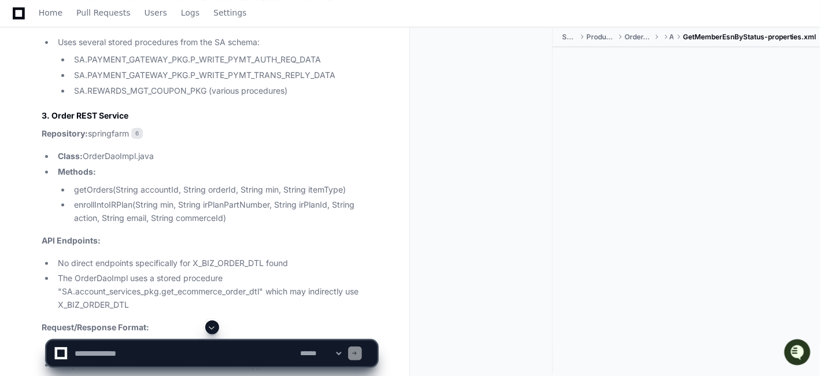
click at [152, 353] on textarea at bounding box center [185, 353] width 226 height 25
type textarea "*"
drag, startPoint x: 256, startPoint y: 350, endPoint x: 45, endPoint y: 348, distance: 210.6
click at [45, 348] on div "**********" at bounding box center [212, 348] width 396 height 56
click at [253, 353] on textarea at bounding box center [185, 353] width 226 height 25
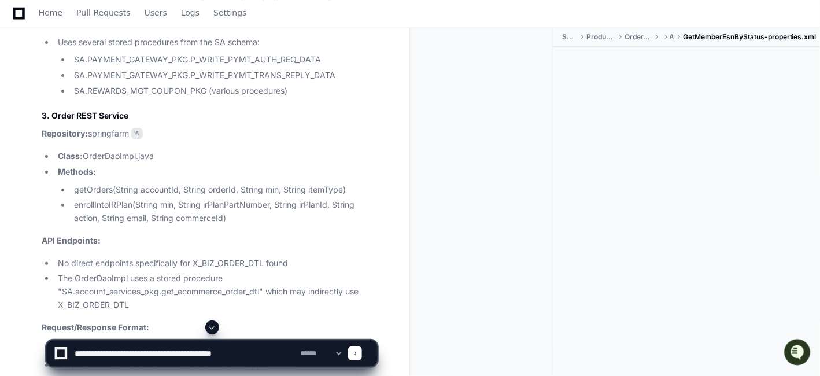
type textarea "**********"
click at [266, 225] on li "enrollIntoIRPlan(String min, String irPlanPartNumber, String irPlanId, String a…" at bounding box center [224, 211] width 307 height 27
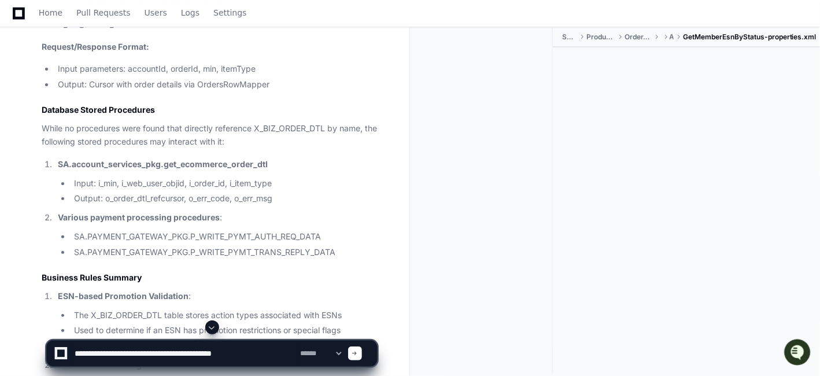
scroll to position [3115, 0]
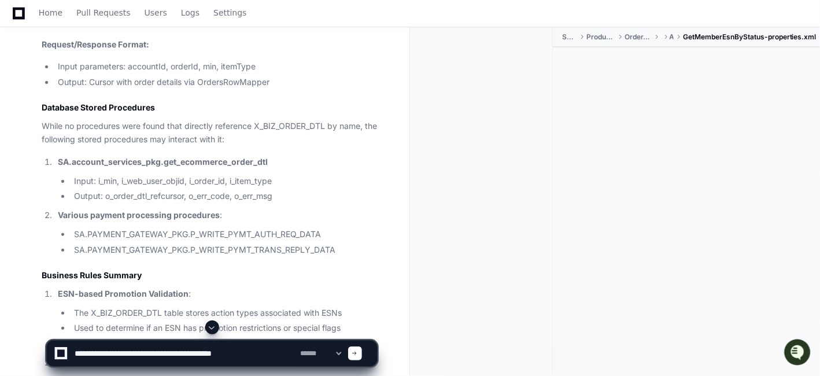
click at [203, 167] on strong "SA.account_services_pkg.get_ecommerce_order_dtl" at bounding box center [163, 162] width 210 height 10
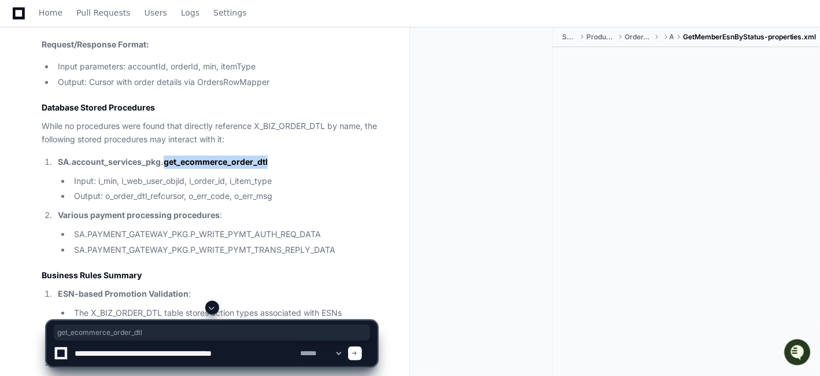
click at [203, 167] on strong "SA.account_services_pkg.get_ecommerce_order_dtl" at bounding box center [163, 162] width 210 height 10
click at [145, 203] on li "Output: o_order_dtl_refcursor, o_err_code, o_err_msg" at bounding box center [224, 196] width 307 height 13
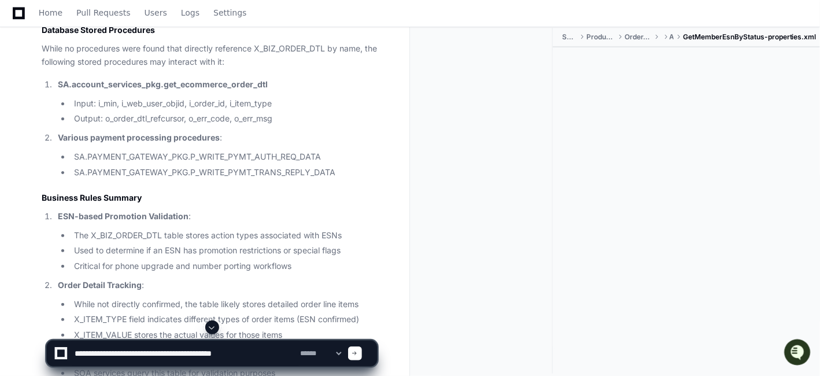
scroll to position [3244, 0]
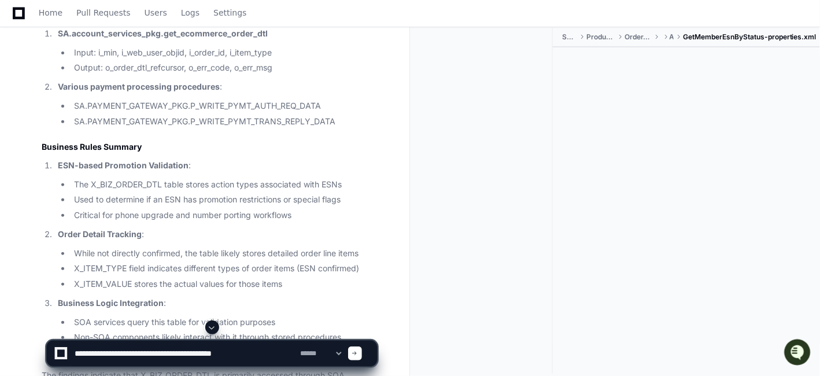
click at [267, 206] on li "Used to determine if an ESN has promotion restrictions or special flags" at bounding box center [224, 199] width 307 height 13
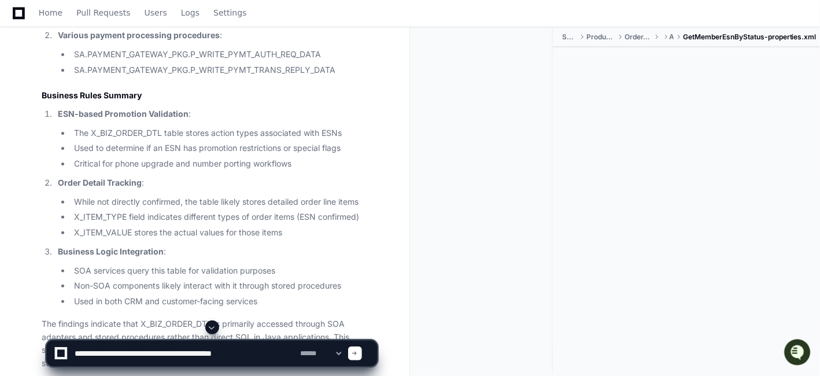
scroll to position [3321, 0]
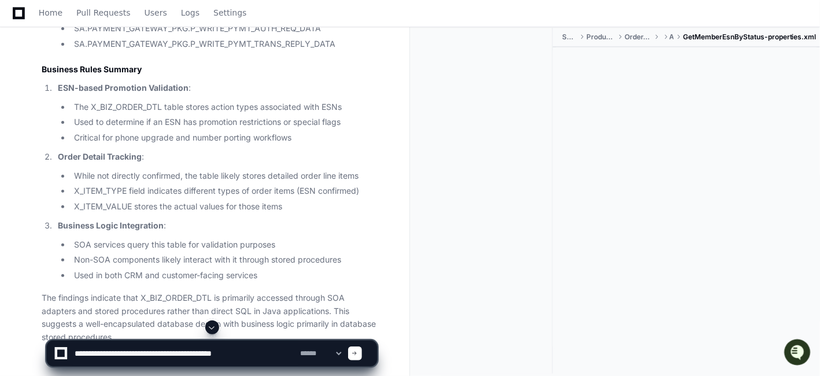
click at [267, 213] on li "X_ITEM_VALUE stores the actual values for those items" at bounding box center [224, 206] width 307 height 13
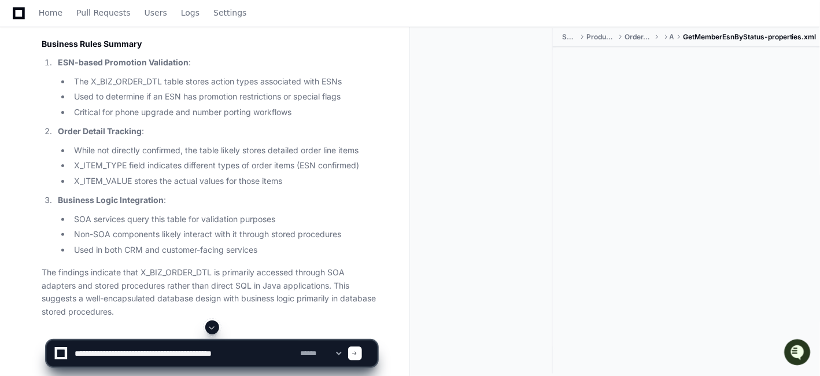
scroll to position [3373, 0]
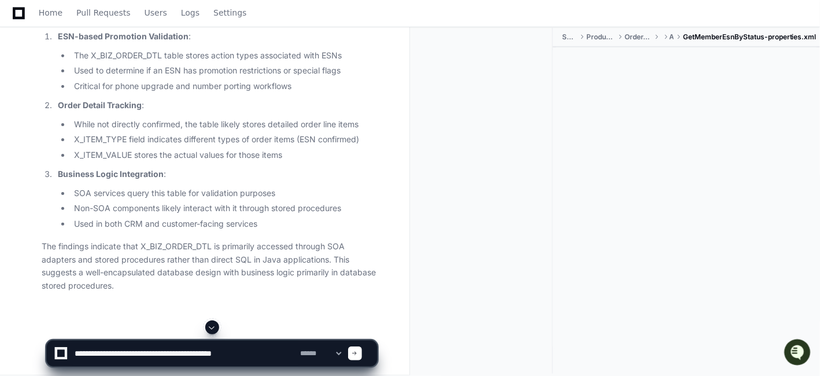
click at [312, 181] on p "Business Logic Integration :" at bounding box center [217, 174] width 319 height 13
click at [134, 293] on p "The findings indicate that X_BIZ_ORDER_DTL is primarily accessed through SOA ad…" at bounding box center [209, 266] width 335 height 53
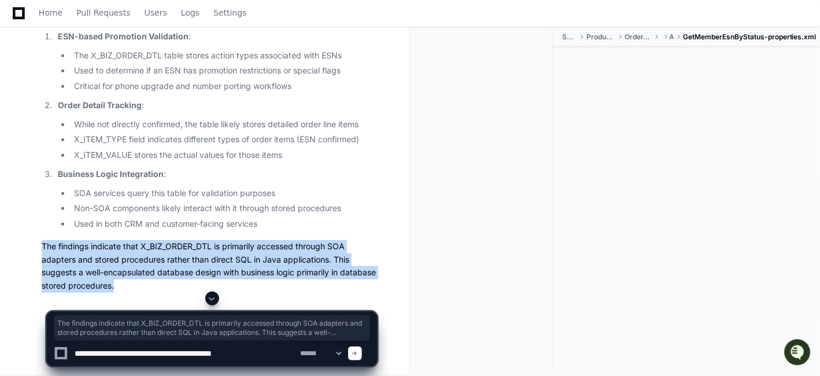
drag, startPoint x: 160, startPoint y: 318, endPoint x: 29, endPoint y: 275, distance: 138.1
click at [86, 275] on p "The findings indicate that X_BIZ_ORDER_DTL is primarily accessed through SOA ad…" at bounding box center [209, 266] width 335 height 53
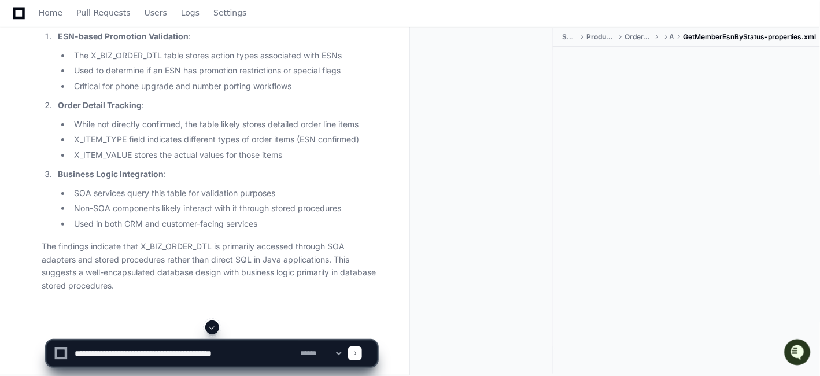
click at [587, 264] on div at bounding box center [686, 198] width 267 height 302
click at [254, 353] on textarea at bounding box center [185, 353] width 226 height 25
click at [628, 227] on div at bounding box center [686, 198] width 267 height 302
click at [236, 162] on li "X_ITEM_VALUE stores the actual values for those items" at bounding box center [224, 155] width 307 height 13
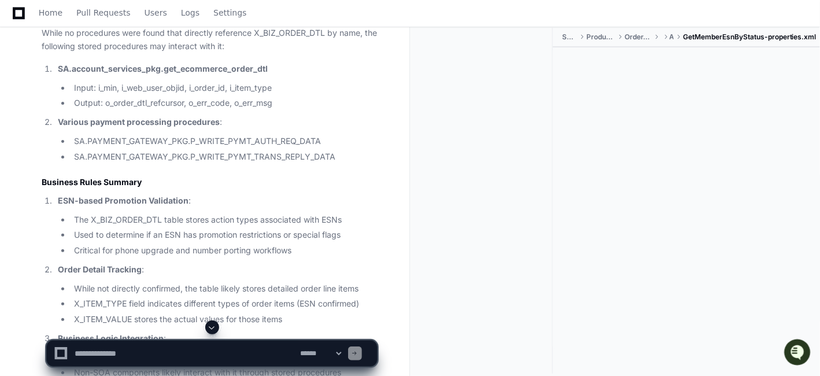
scroll to position [3167, 0]
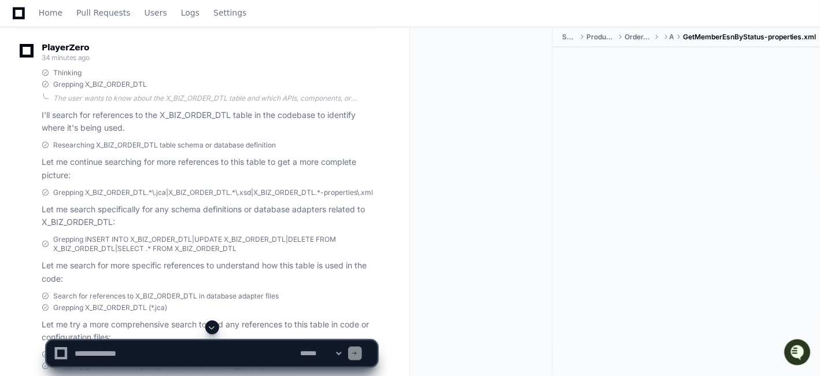
scroll to position [0, 0]
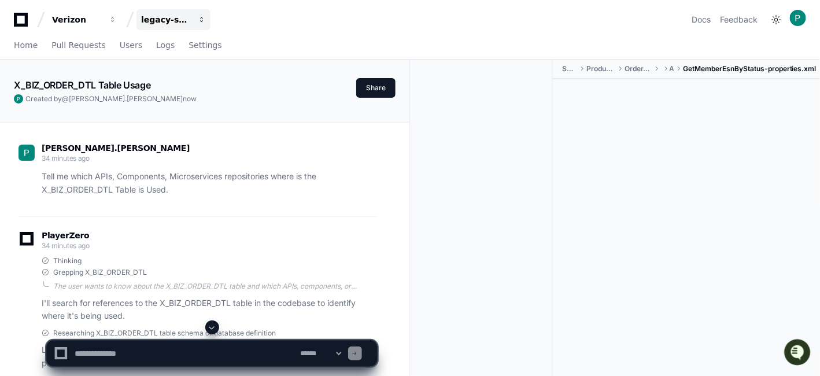
click at [193, 19] on button "legacy-services" at bounding box center [174, 19] width 74 height 21
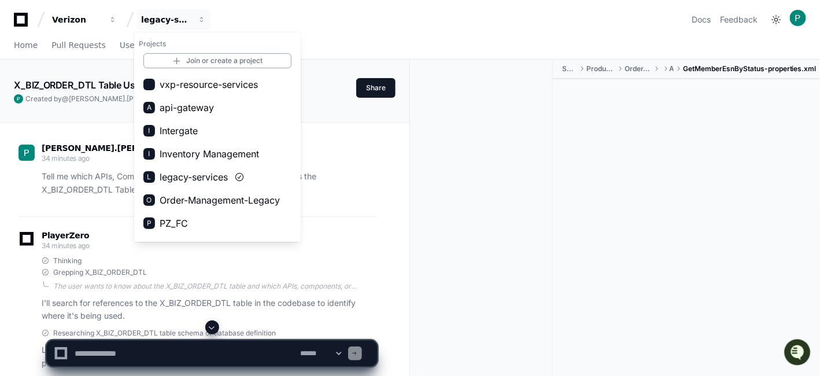
drag, startPoint x: 298, startPoint y: 105, endPoint x: 301, endPoint y: 82, distance: 22.8
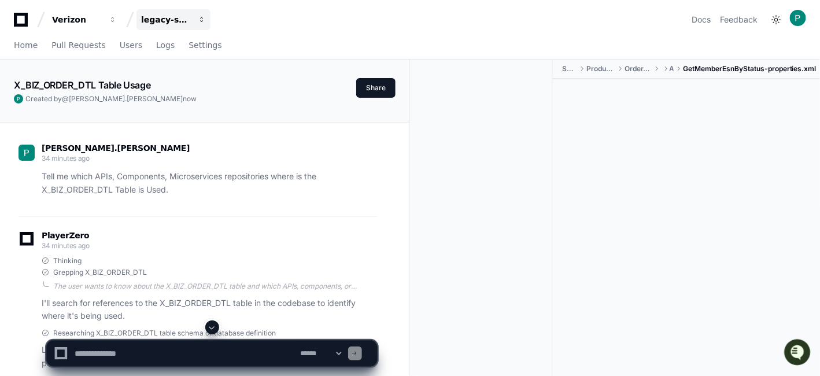
click at [173, 20] on div "legacy-services" at bounding box center [166, 20] width 50 height 12
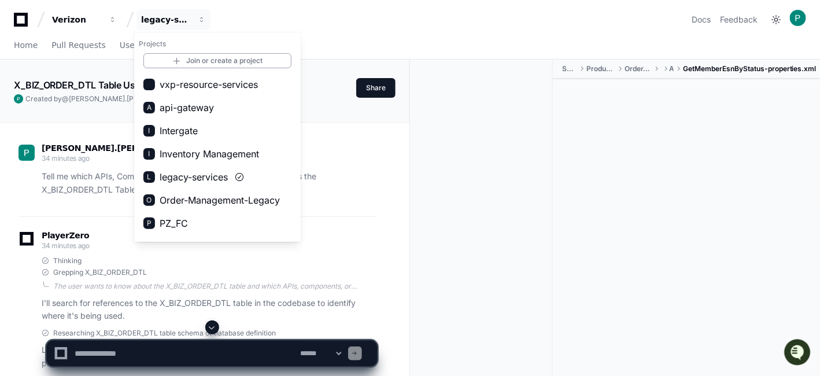
click at [425, 213] on div at bounding box center [486, 233] width 134 height 346
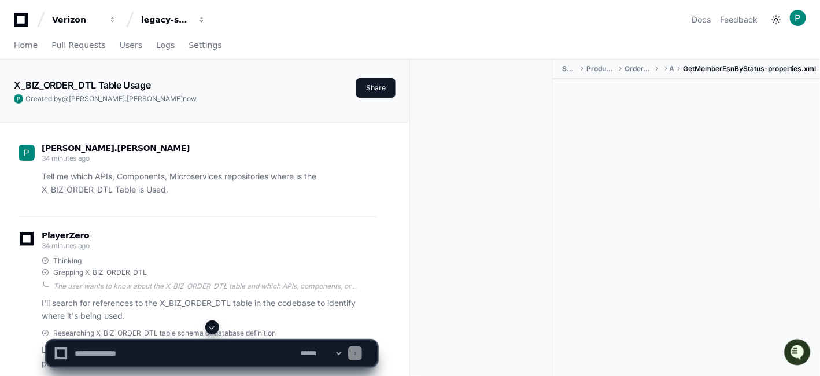
click at [590, 248] on div at bounding box center [686, 230] width 267 height 302
click at [102, 191] on p "Tell me which APIs, Components, Microservices repositories where is the X_BIZ_O…" at bounding box center [209, 183] width 335 height 27
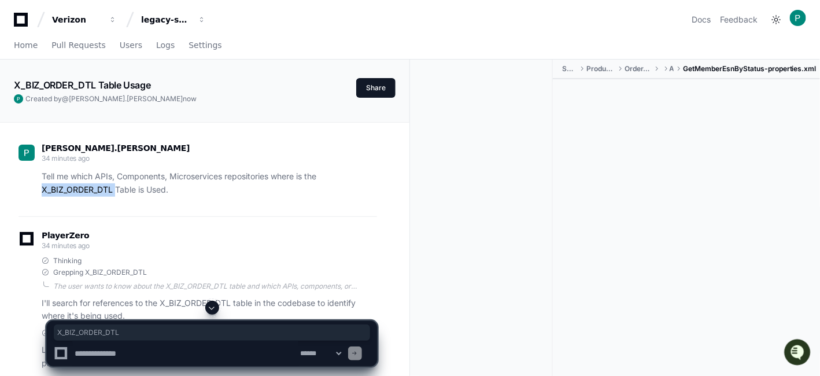
click at [102, 191] on p "Tell me which APIs, Components, Microservices repositories where is the X_BIZ_O…" at bounding box center [209, 183] width 335 height 27
copy p "X_BIZ_ORDER_DTL"
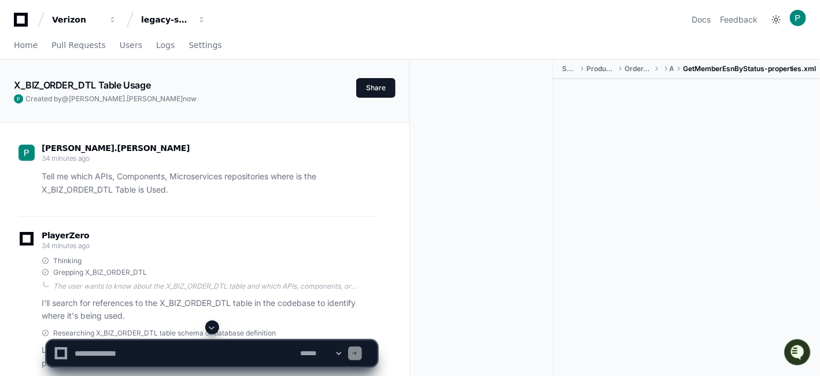
click at [126, 351] on textarea at bounding box center [185, 353] width 226 height 25
type textarea "*"
click at [146, 345] on textarea at bounding box center [185, 353] width 226 height 25
type textarea "***"
click at [632, 224] on div at bounding box center [686, 230] width 267 height 302
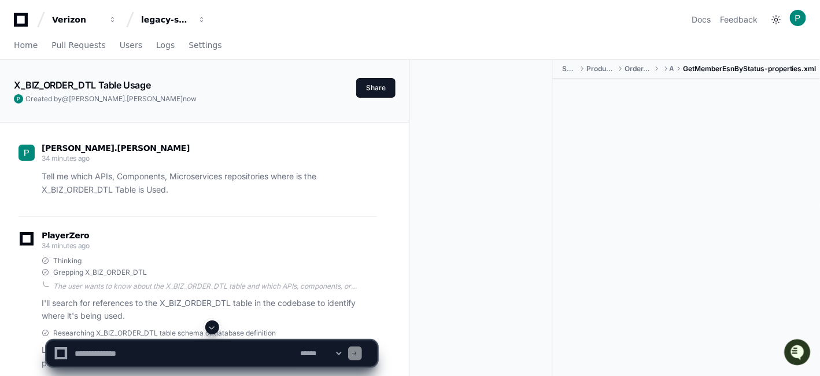
click at [284, 244] on div "PlayerZero 34 minutes ago" at bounding box center [198, 242] width 359 height 20
